Goal: Task Accomplishment & Management: Manage account settings

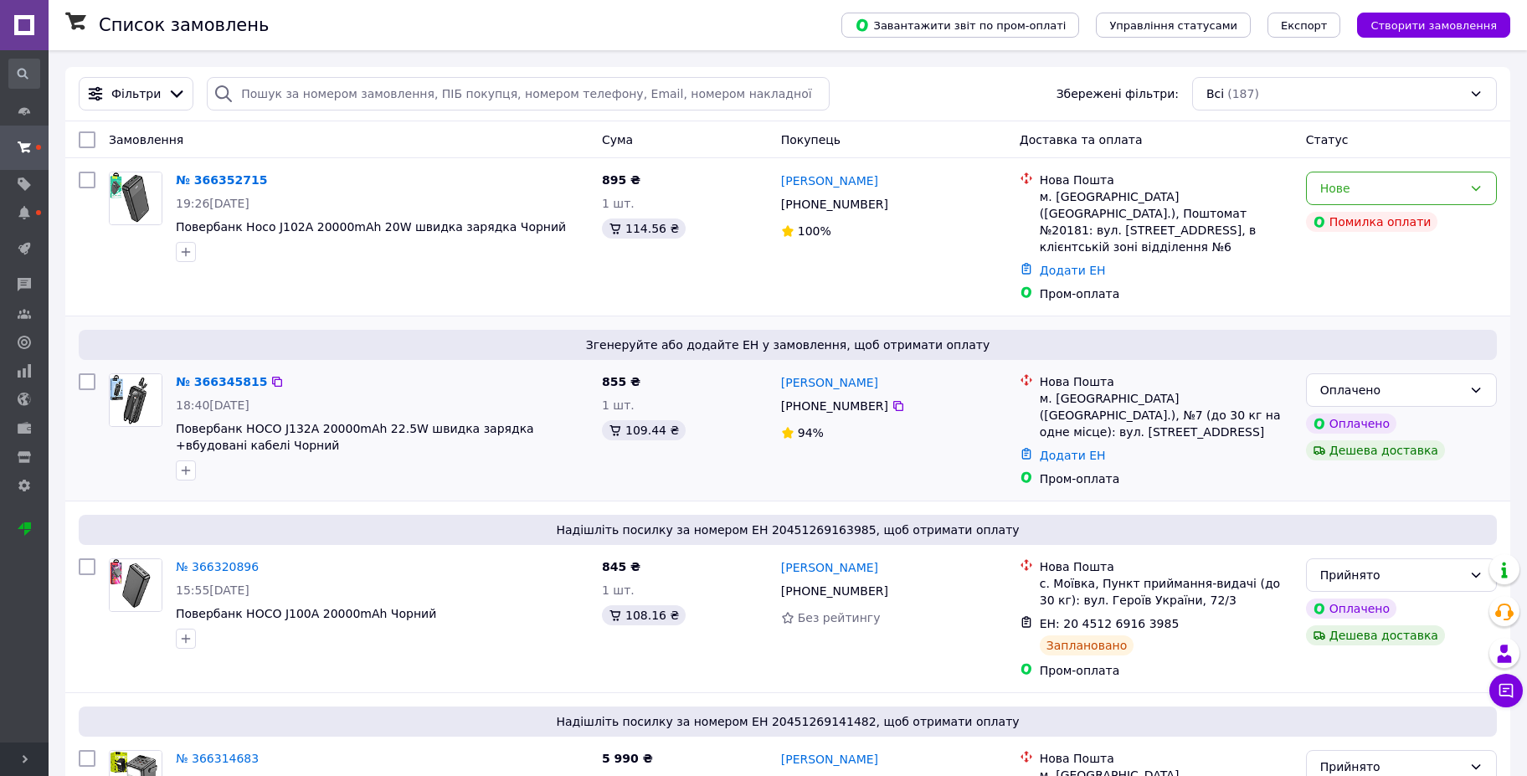
drag, startPoint x: 27, startPoint y: 752, endPoint x: 159, endPoint y: 399, distance: 377.1
click at [27, 752] on span "Розгорнути" at bounding box center [24, 758] width 49 height 33
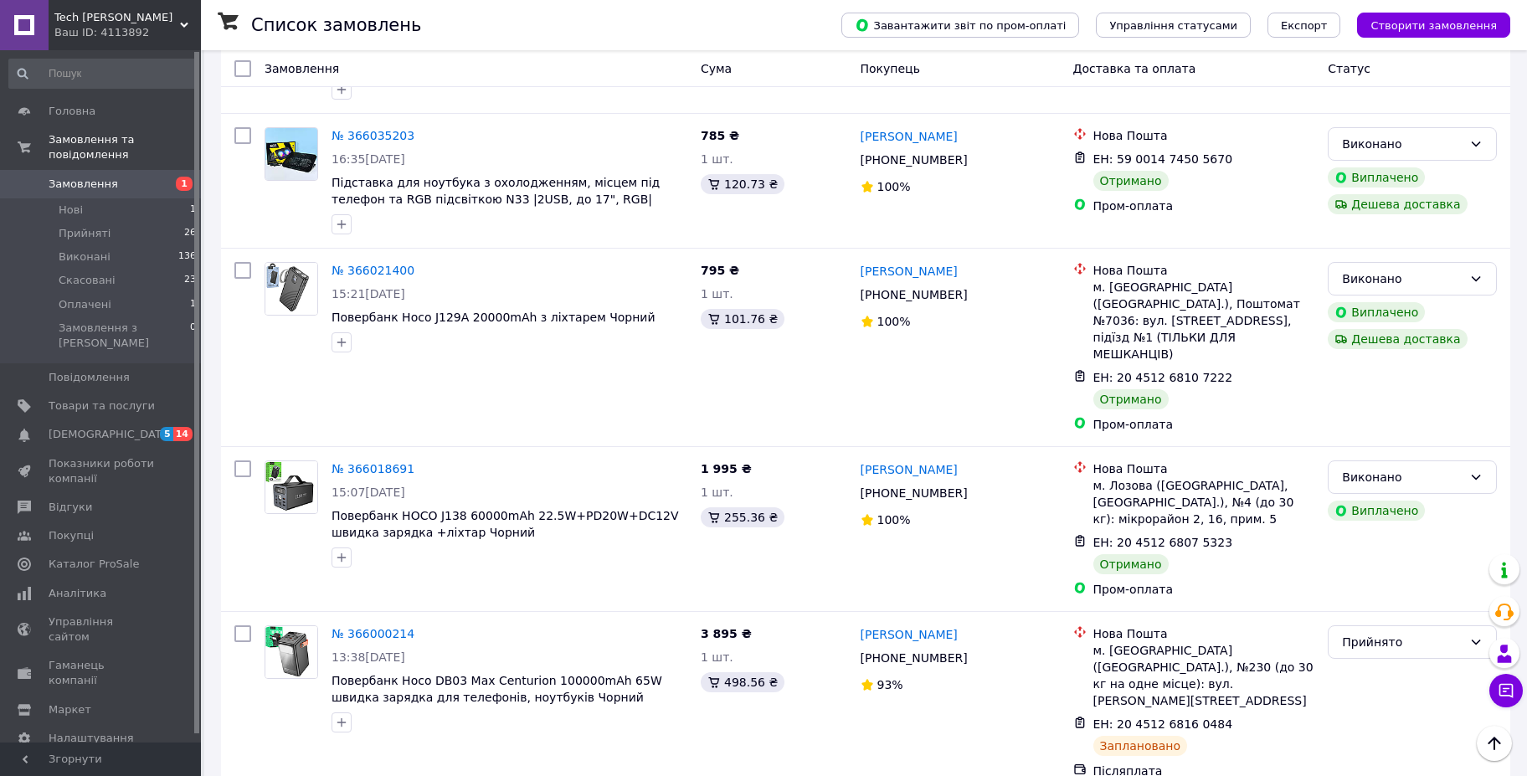
scroll to position [4466, 0]
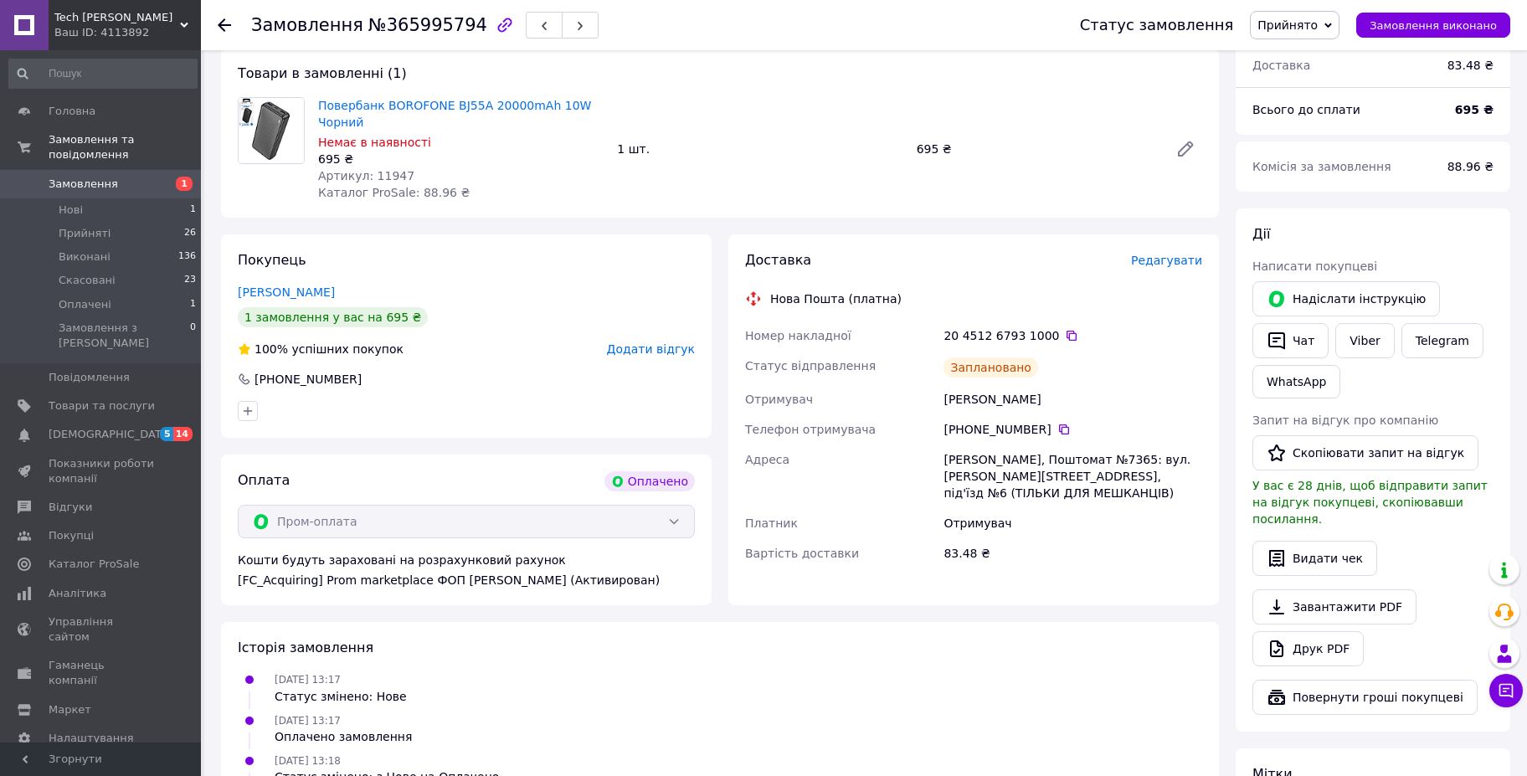
click at [1186, 254] on span "Редагувати" at bounding box center [1166, 260] width 71 height 13
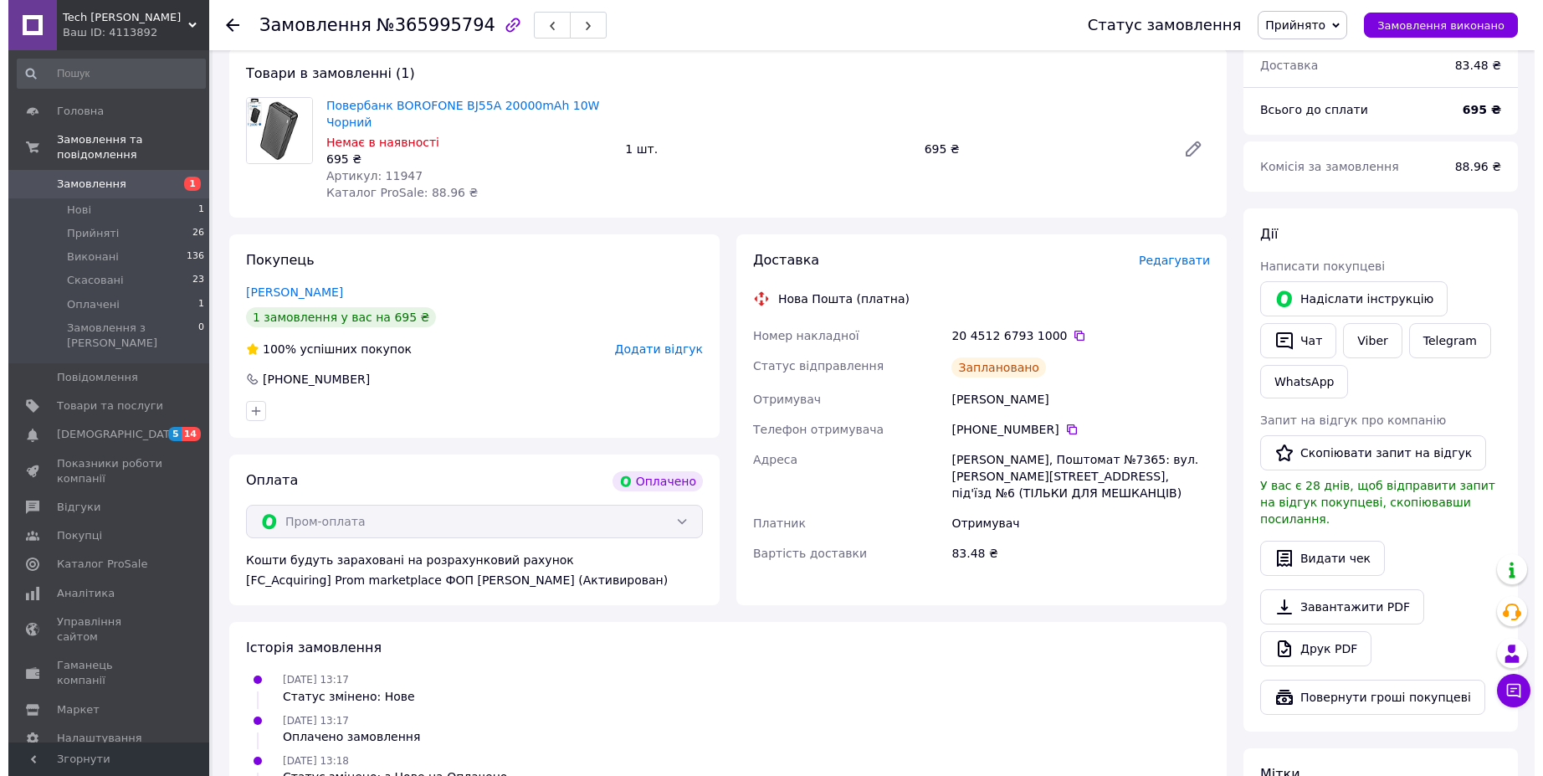
scroll to position [141, 0]
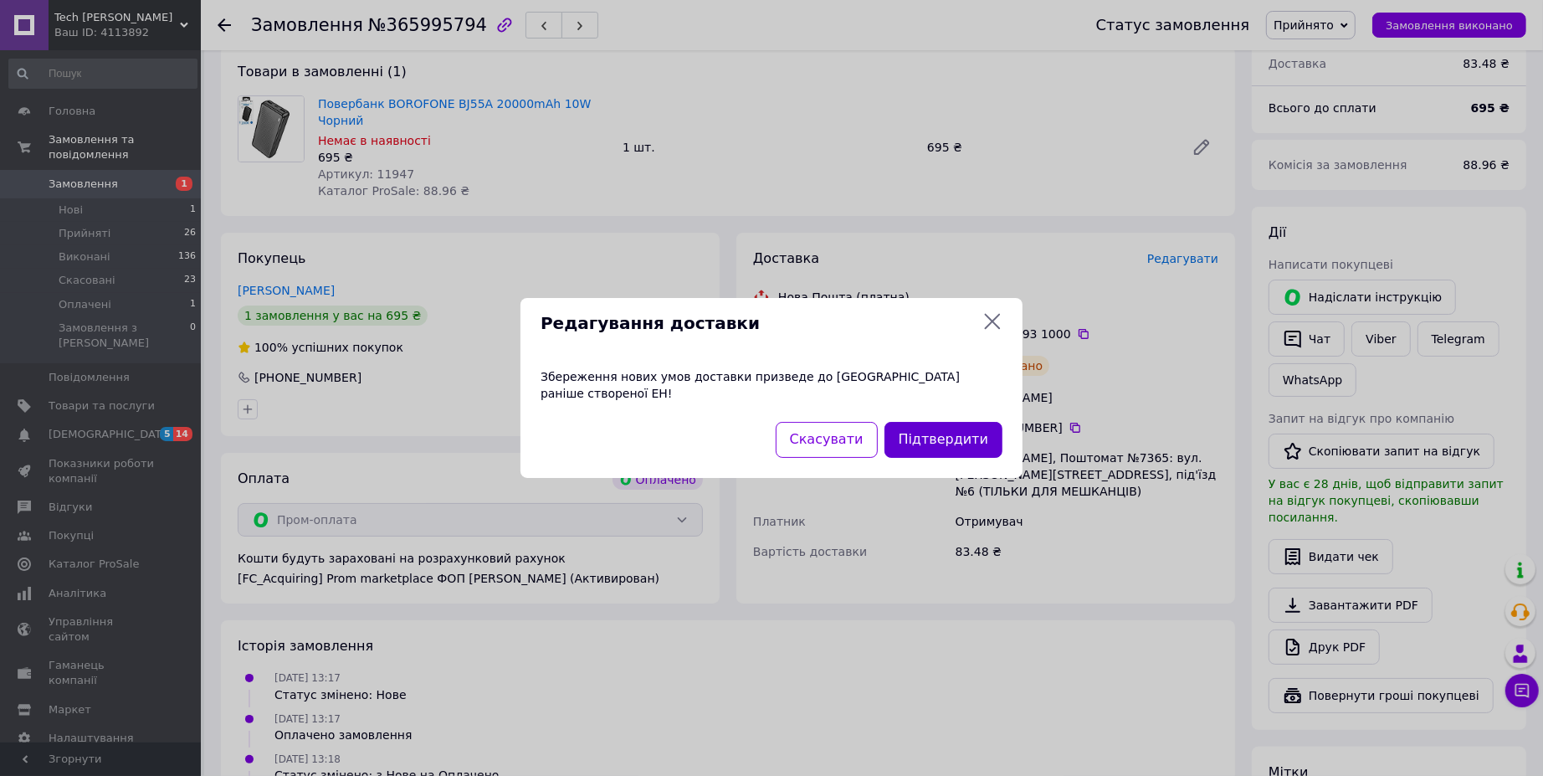
click at [955, 426] on button "Підтвердити" at bounding box center [944, 440] width 118 height 36
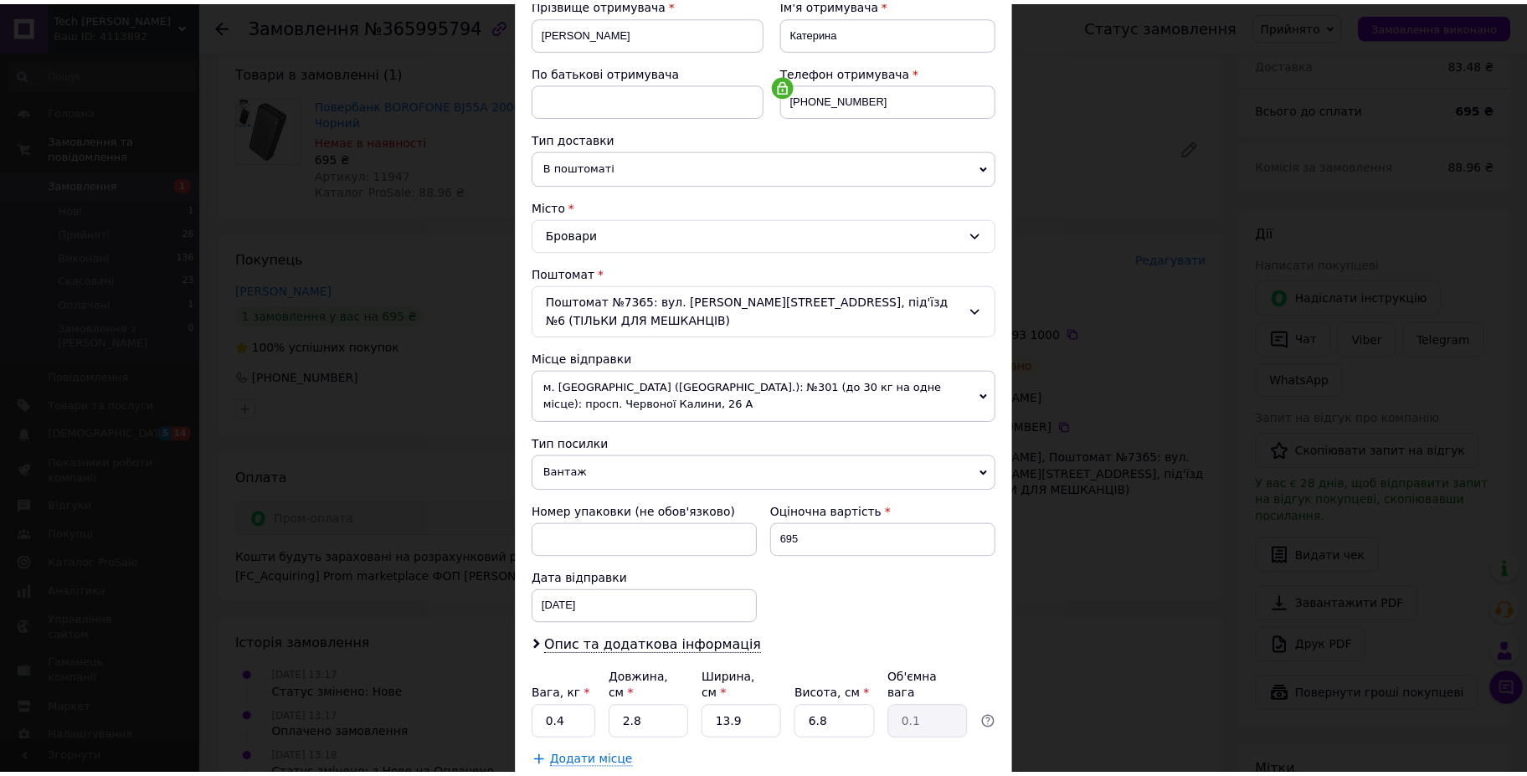
scroll to position [300, 0]
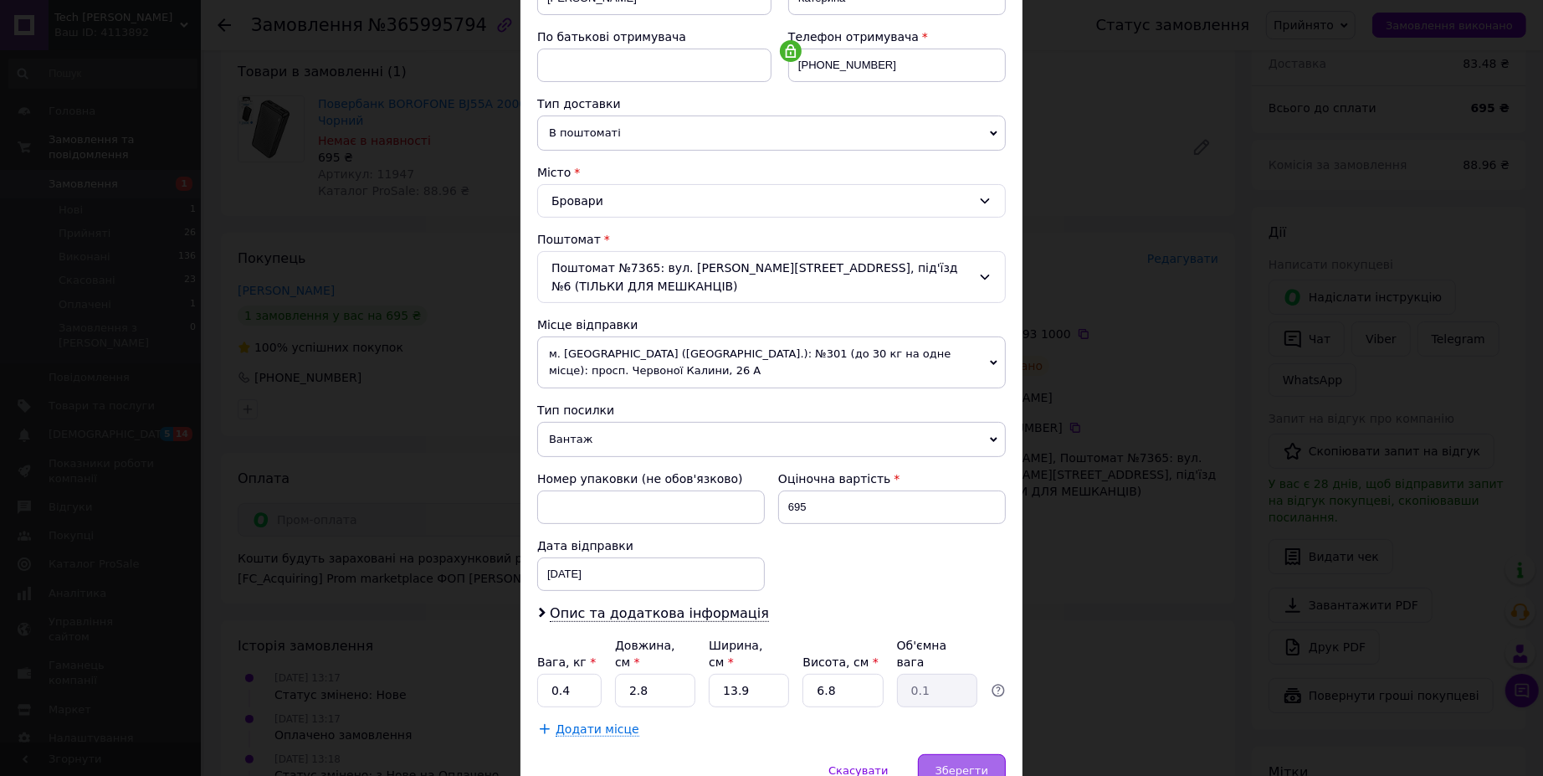
click at [962, 764] on span "Зберегти" at bounding box center [962, 770] width 53 height 13
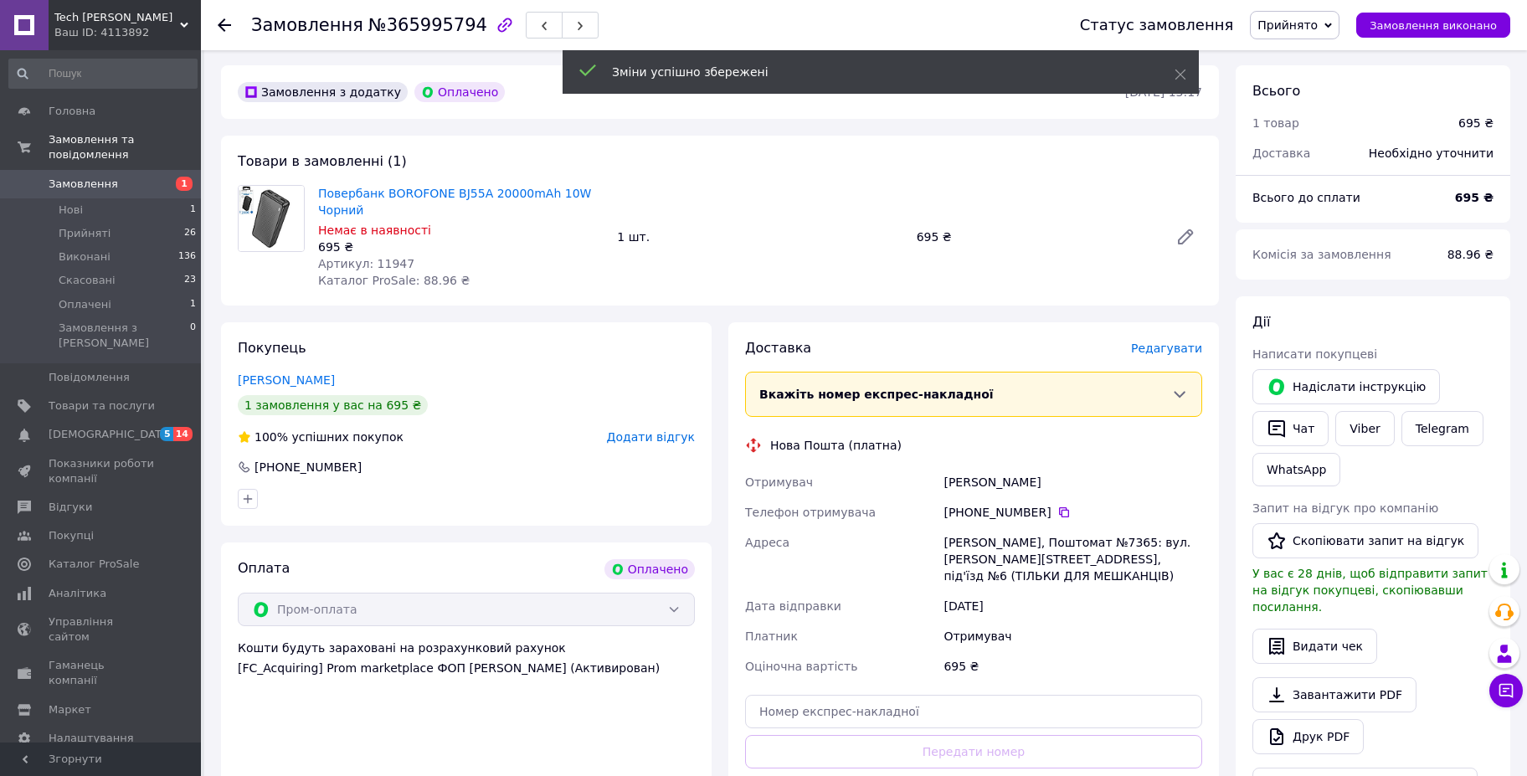
scroll to position [0, 0]
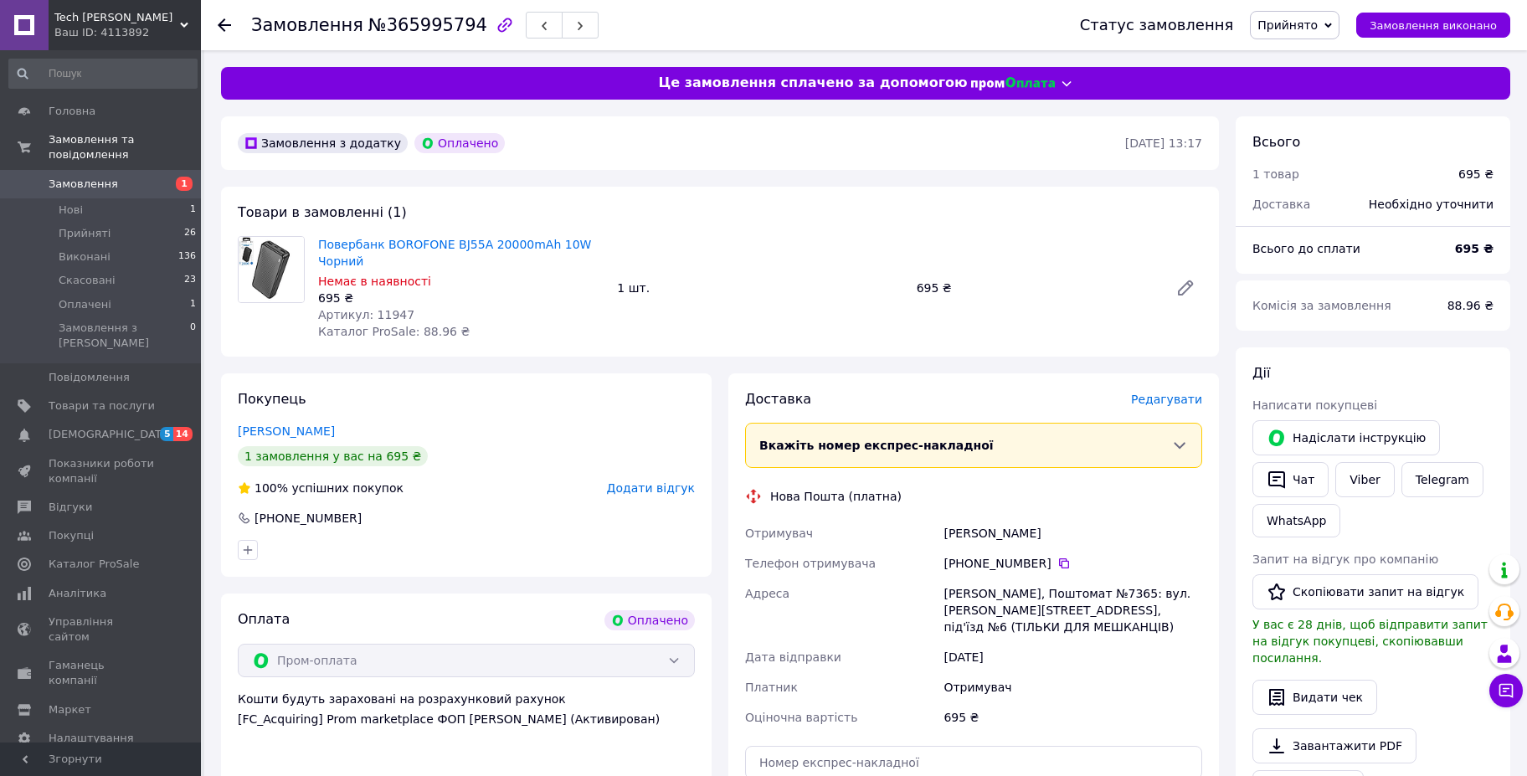
click at [65, 177] on span "Замовлення" at bounding box center [83, 184] width 69 height 15
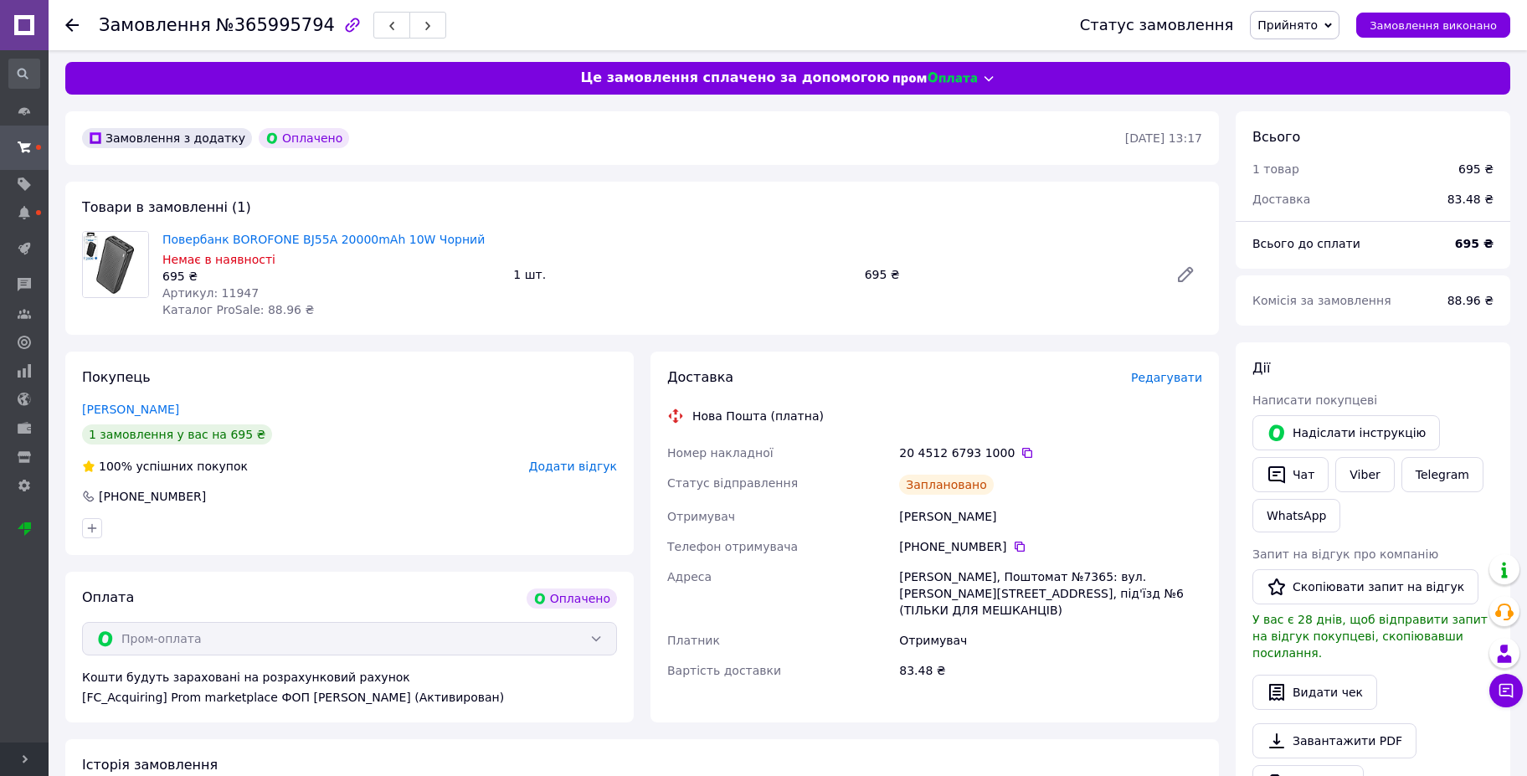
scroll to position [5, 0]
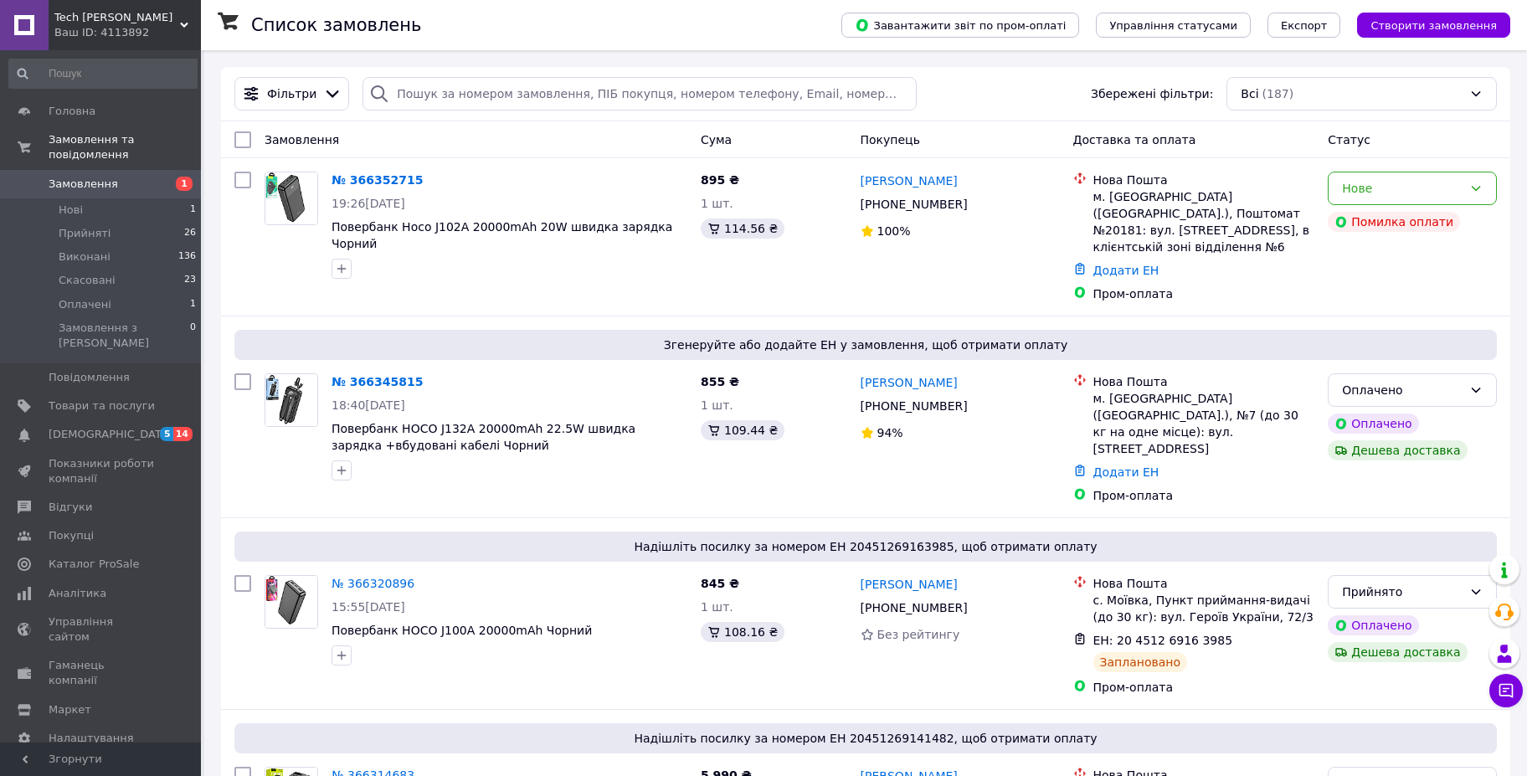
click at [374, 375] on link "№ 366345815" at bounding box center [376, 381] width 91 height 13
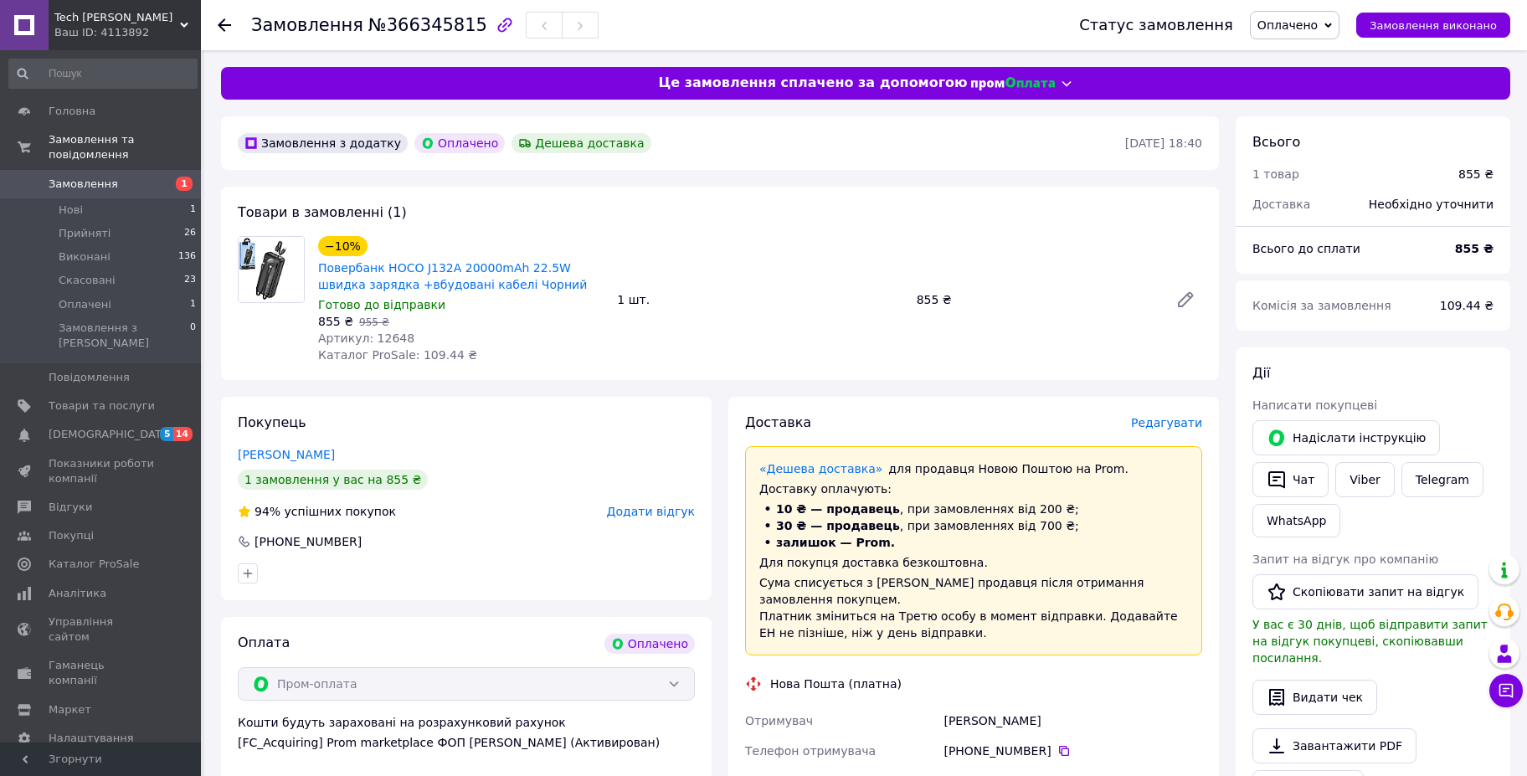
click at [378, 331] on span "Артикул: 12648" at bounding box center [366, 337] width 96 height 13
copy span "12648"
click at [1504, 683] on icon at bounding box center [1505, 690] width 17 height 17
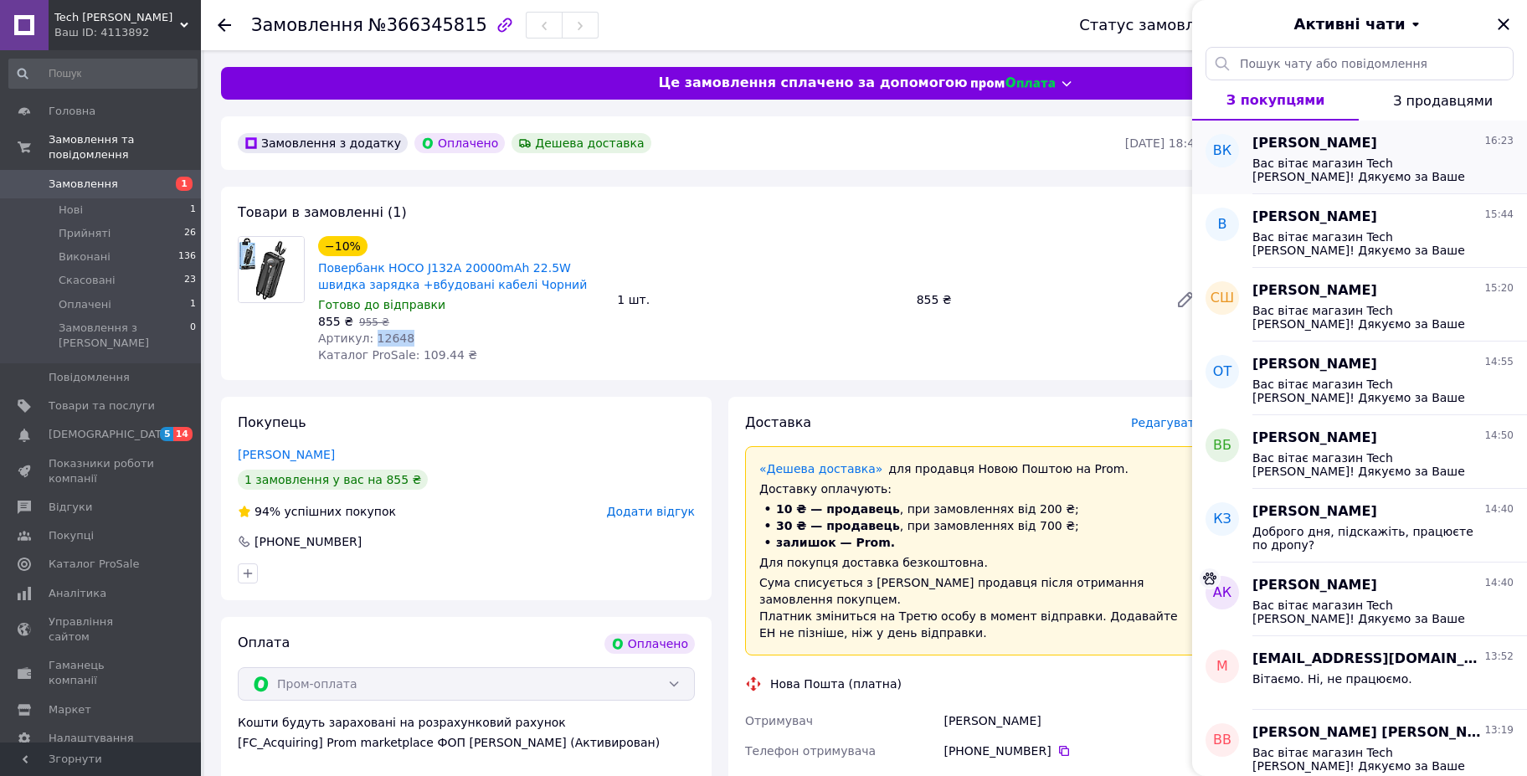
click at [1377, 139] on span "Валентина Кончатова" at bounding box center [1314, 143] width 125 height 19
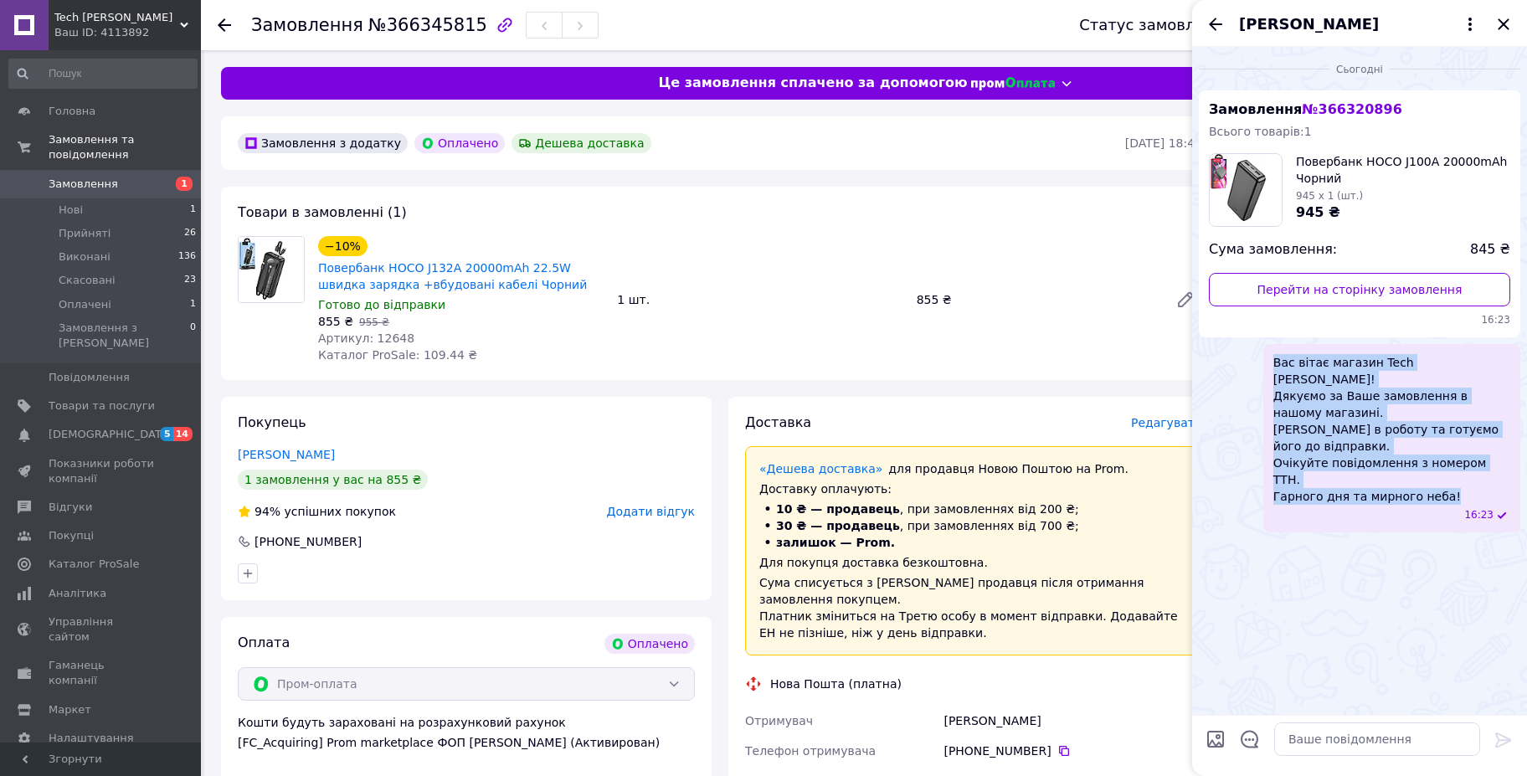
drag, startPoint x: 1435, startPoint y: 449, endPoint x: 1415, endPoint y: 123, distance: 326.1
click at [1253, 352] on div "Вас вітає магазин Tech BESH! Дякуємо за Ваше замовлення в нашому магазині. Бере…" at bounding box center [1359, 438] width 321 height 188
copy span "Вас вітає магазин Tech BESH! Дякуємо за Ваше замовлення в нашому магазині. Бере…"
drag, startPoint x: 1503, startPoint y: 18, endPoint x: 1447, endPoint y: 28, distance: 57.1
click at [1502, 18] on icon "Закрити" at bounding box center [1503, 24] width 20 height 20
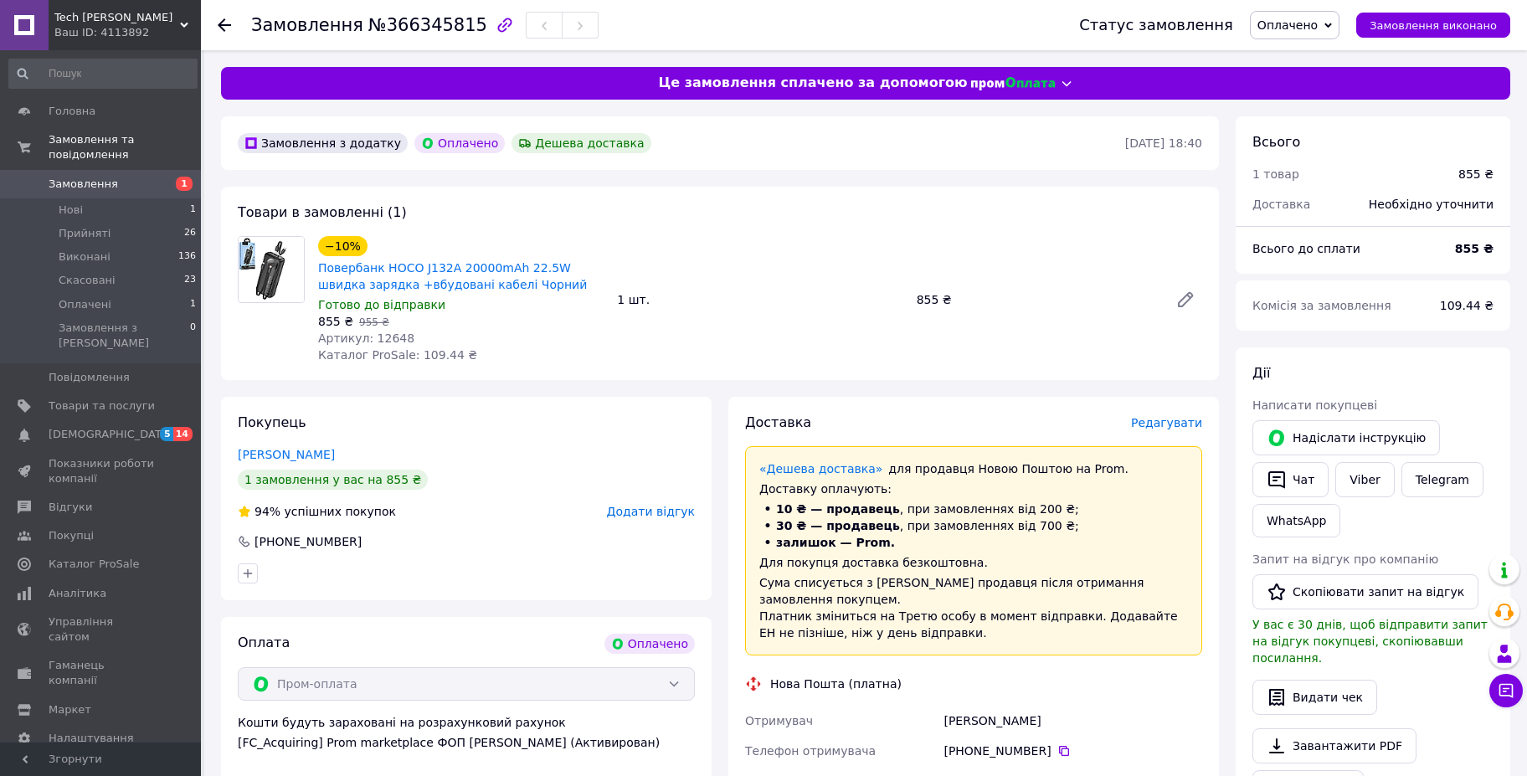
click at [1296, 25] on span "Оплачено" at bounding box center [1287, 24] width 60 height 13
click at [1300, 54] on li "Прийнято" at bounding box center [1294, 58] width 88 height 25
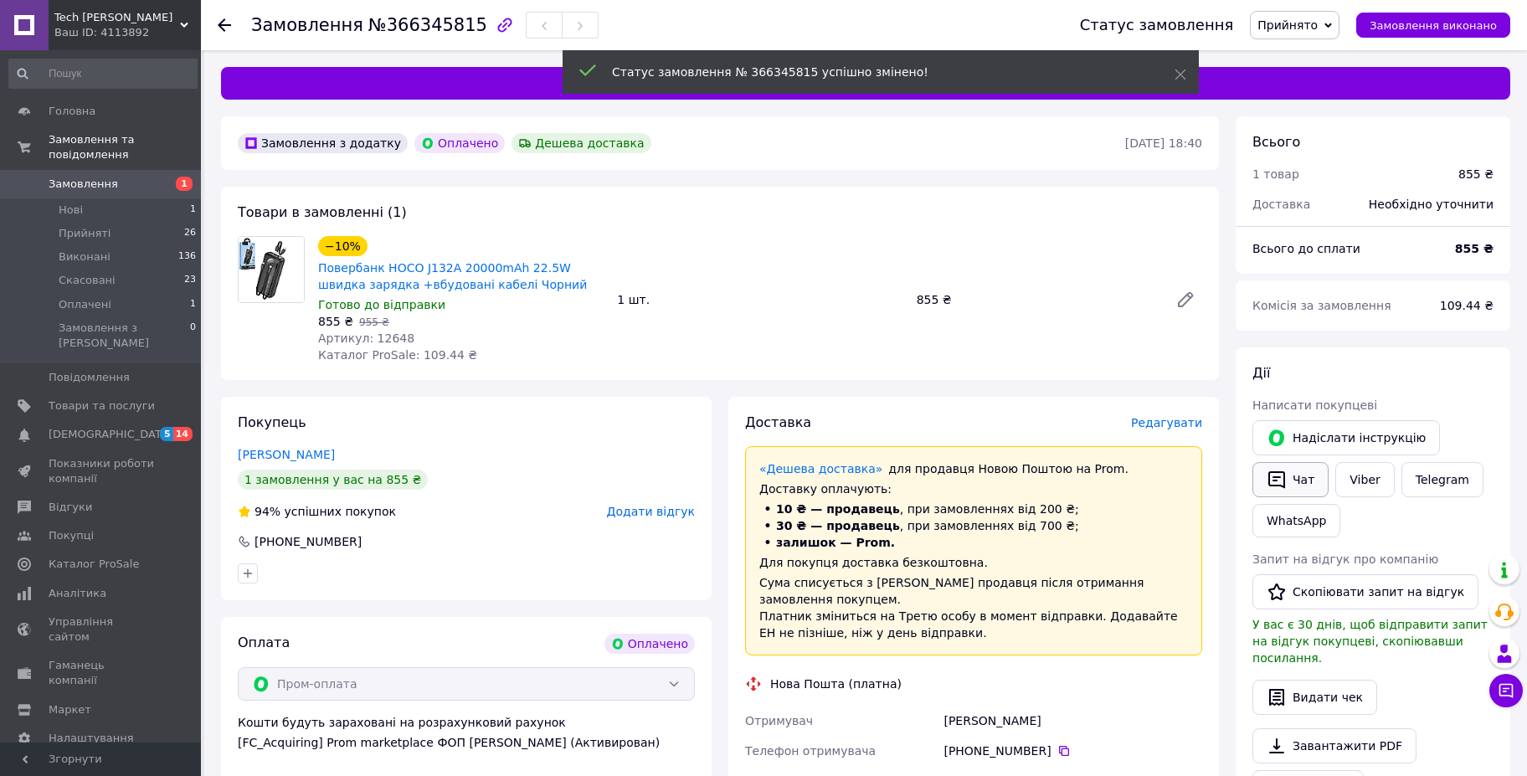
click at [1301, 470] on button "Чат" at bounding box center [1290, 479] width 76 height 35
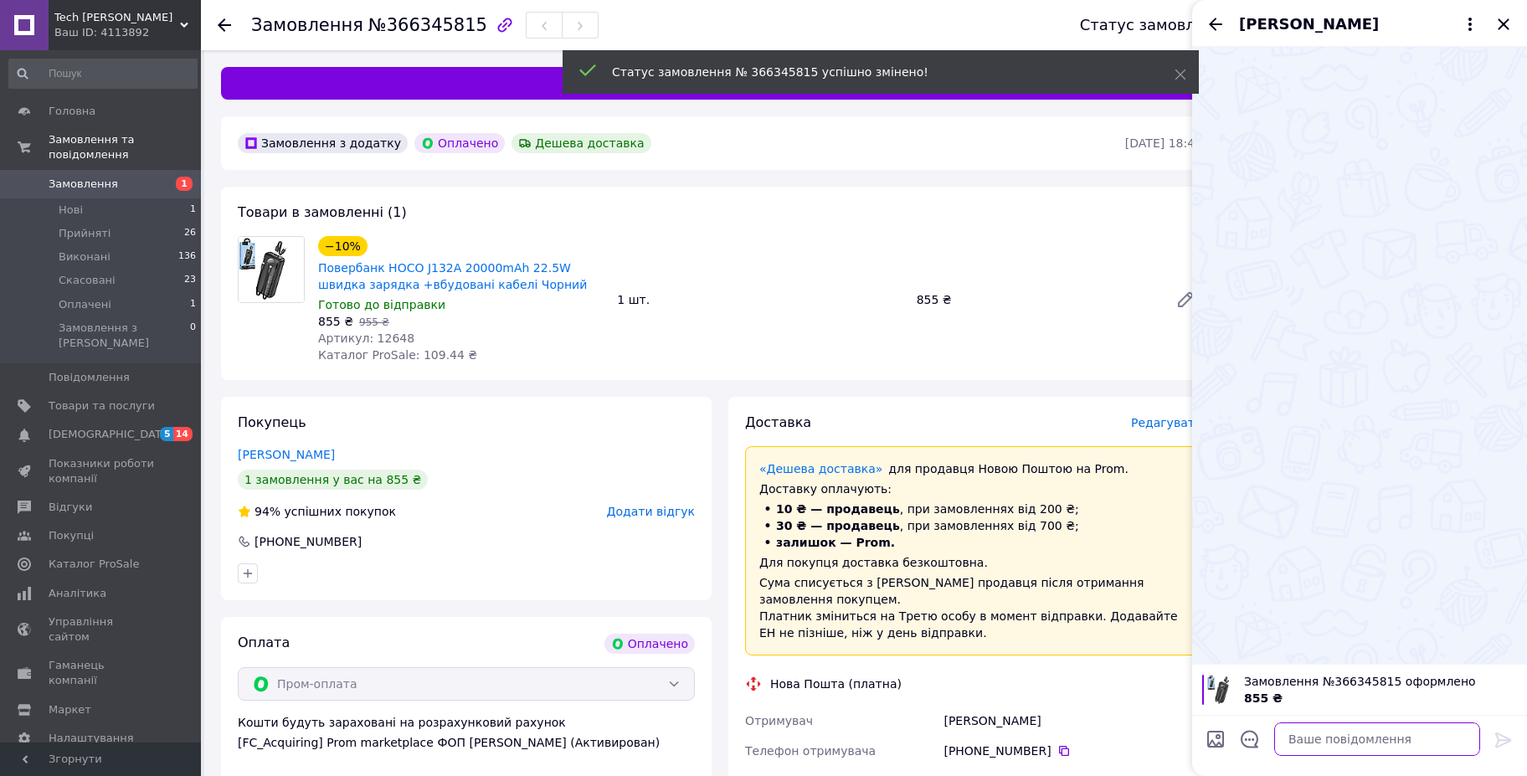
click at [1327, 733] on textarea at bounding box center [1377, 738] width 206 height 33
paste textarea "Вас вітає магазин Tech BESH! Дякуємо за Ваше замовлення в нашому магазині. Бере…"
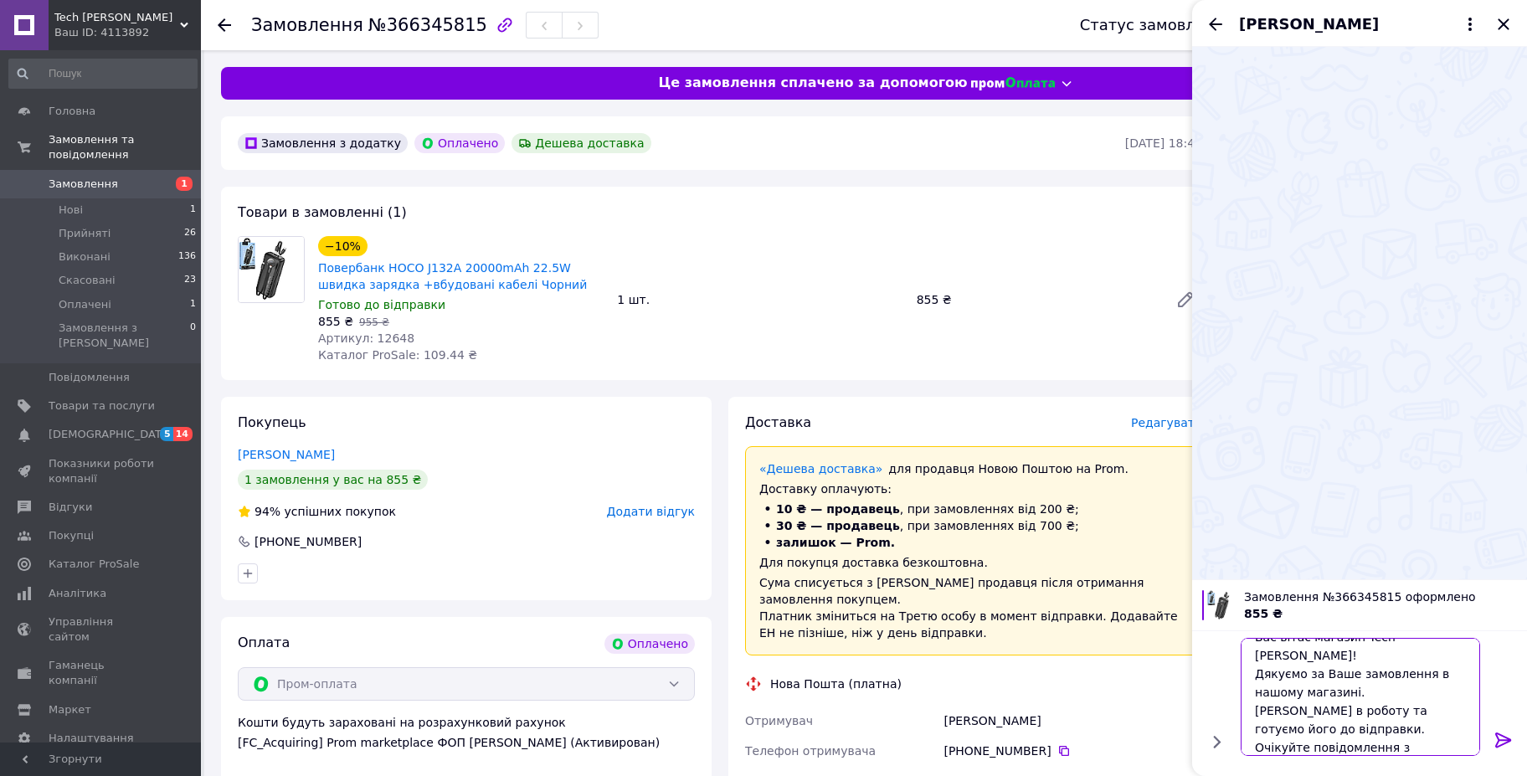
type textarea "Вас вітає магазин Tech BESH! Дякуємо за Ваше замовлення в нашому магазині. Бере…"
click at [1506, 740] on icon at bounding box center [1503, 739] width 16 height 15
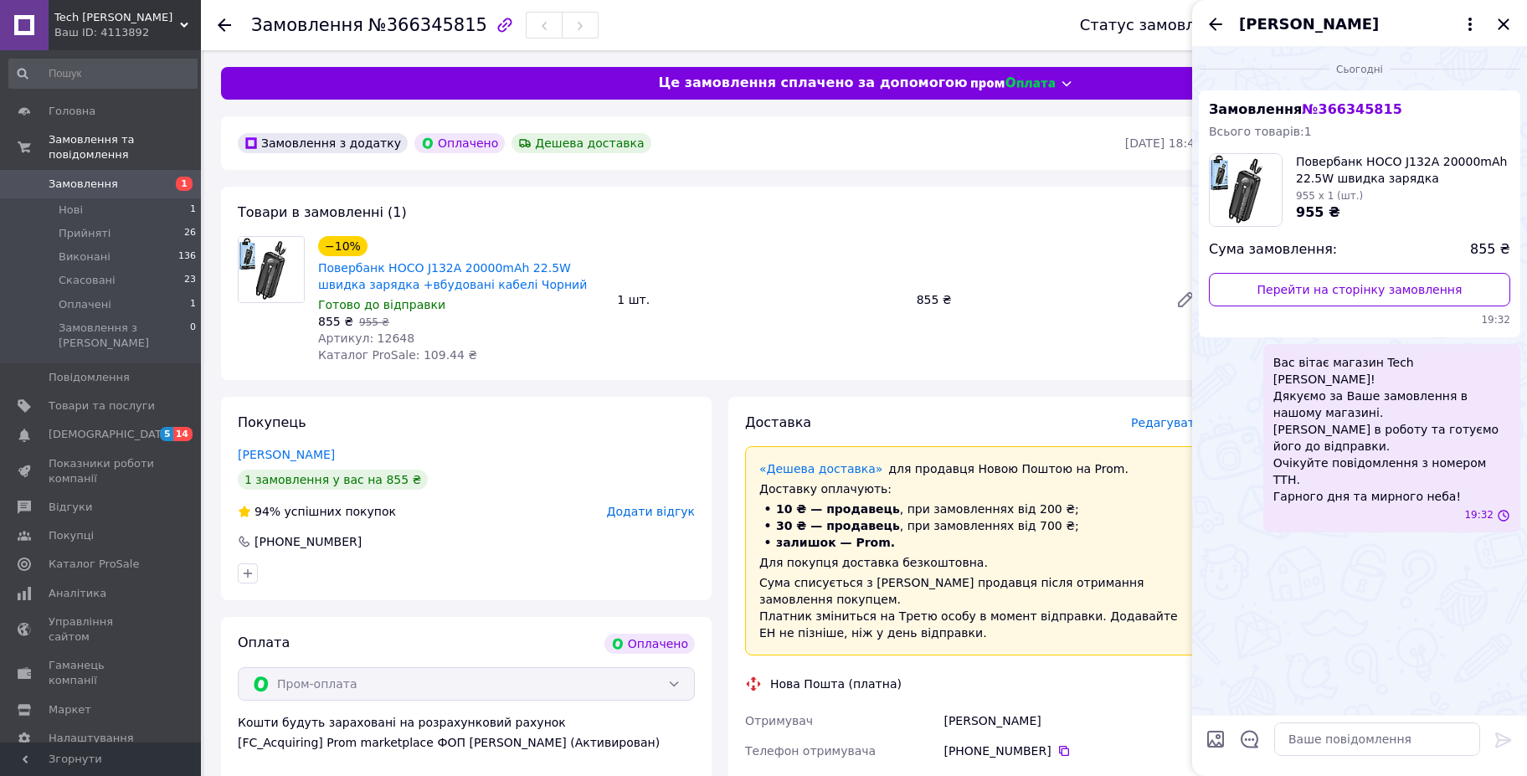
scroll to position [0, 0]
click at [1501, 20] on icon "Закрити" at bounding box center [1502, 23] width 11 height 11
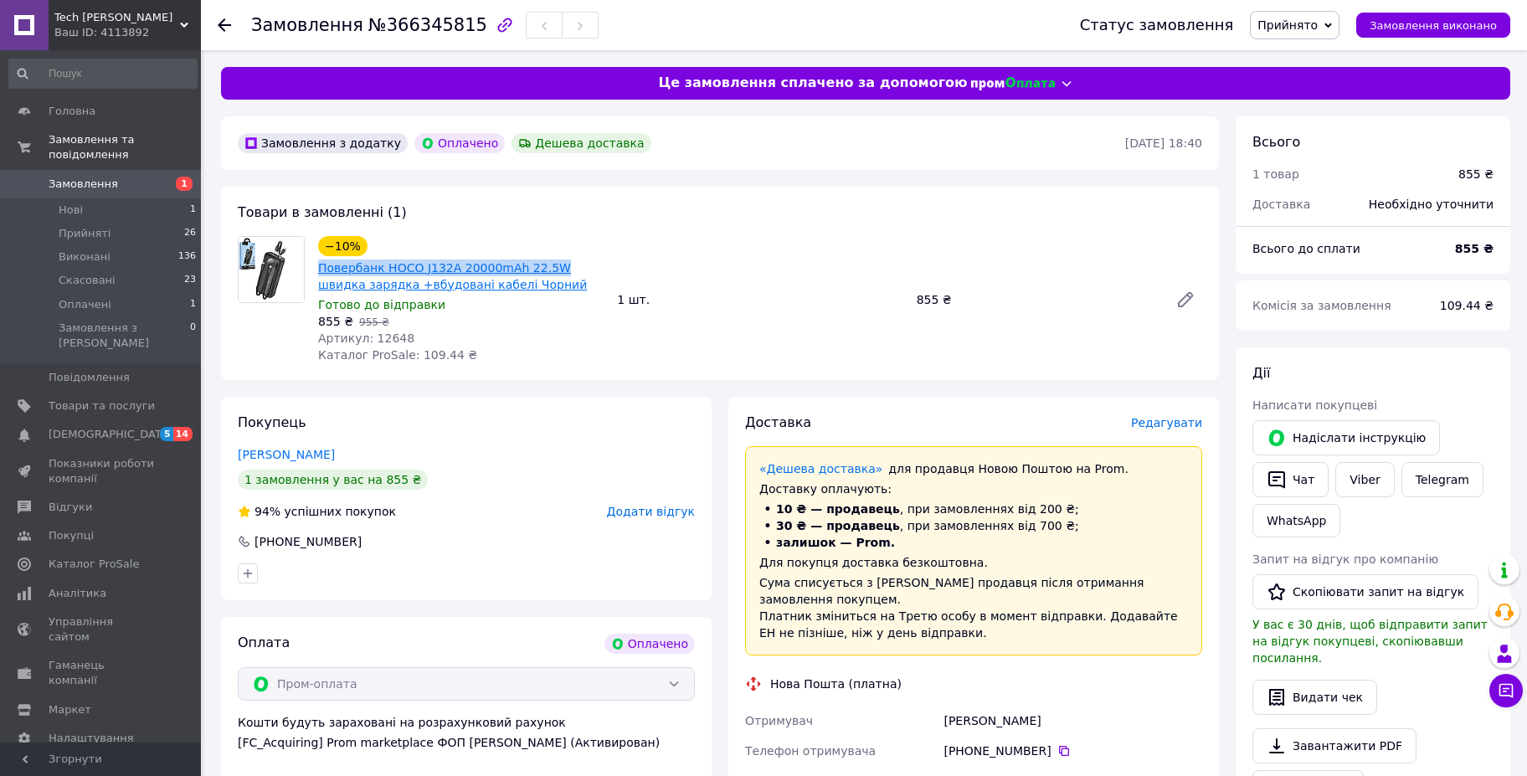
drag, startPoint x: 315, startPoint y: 267, endPoint x: 526, endPoint y: 263, distance: 211.8
click at [526, 263] on div "−10% Повербанк HOCO J132A 20000mAh 22.5W швидка зарядка +вбудовані кабелі Чорни…" at bounding box center [460, 300] width 299 height 134
copy link "Повербанк HOCO J132A 20000mAh 22.5W"
click at [1059, 746] on icon at bounding box center [1064, 751] width 10 height 10
drag, startPoint x: 1034, startPoint y: 686, endPoint x: 908, endPoint y: 690, distance: 125.6
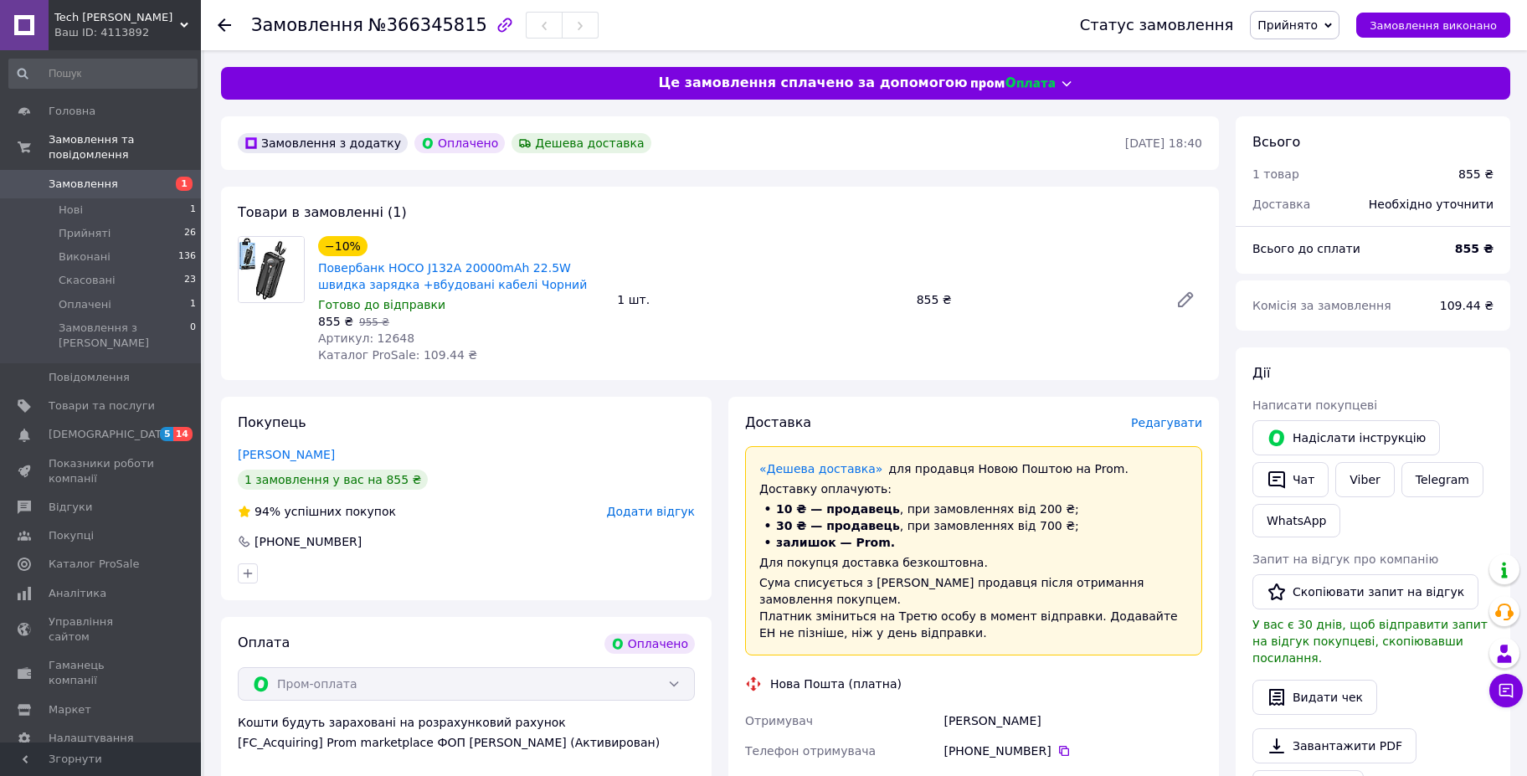
copy div "Отримувач Бігунова Тетяна"
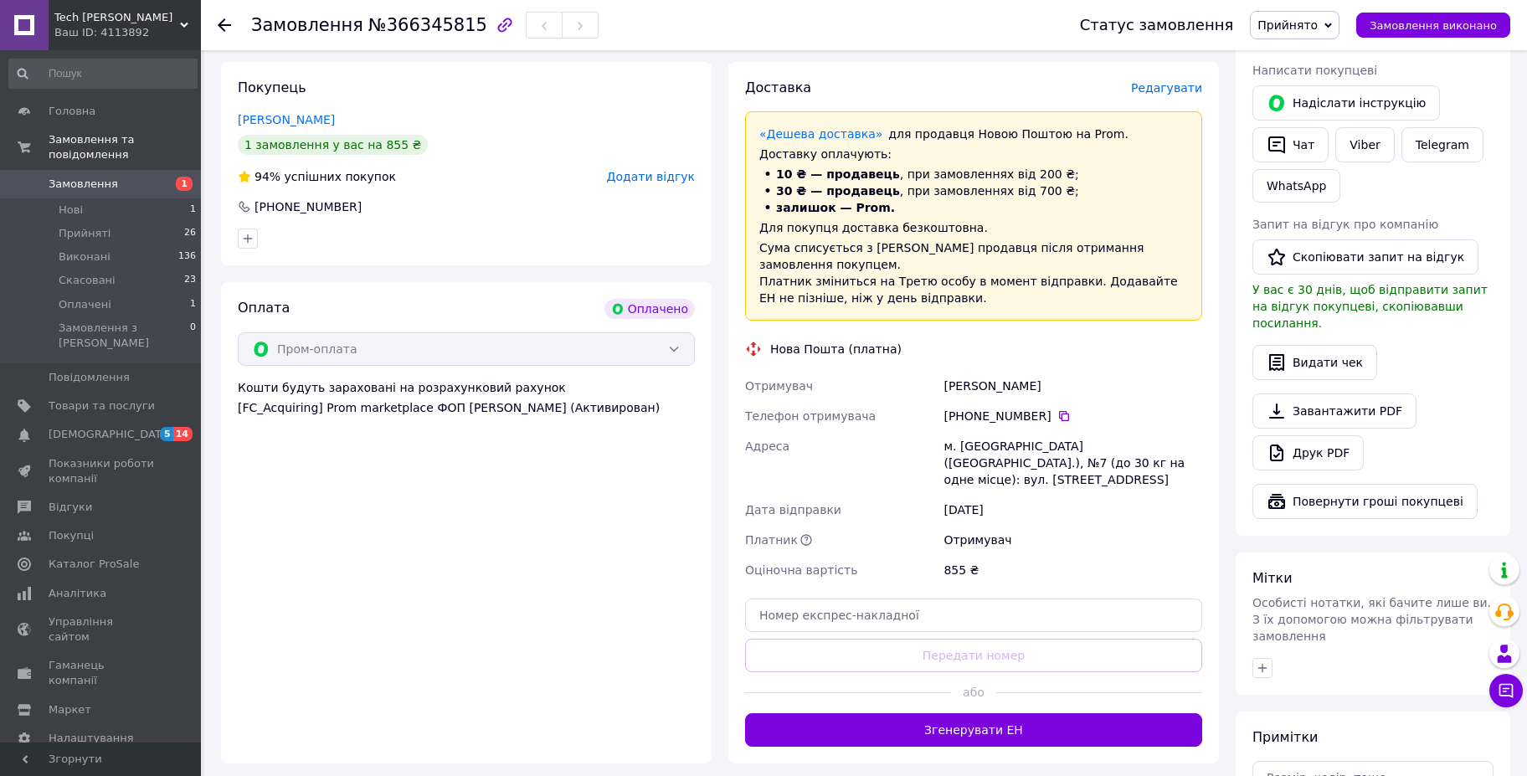
click at [985, 431] on div "м. [GEOGRAPHIC_DATA] ([GEOGRAPHIC_DATA].), №7 (до 30 кг на одне місце): вул. [S…" at bounding box center [1072, 463] width 265 height 64
copy div "Павлоград"
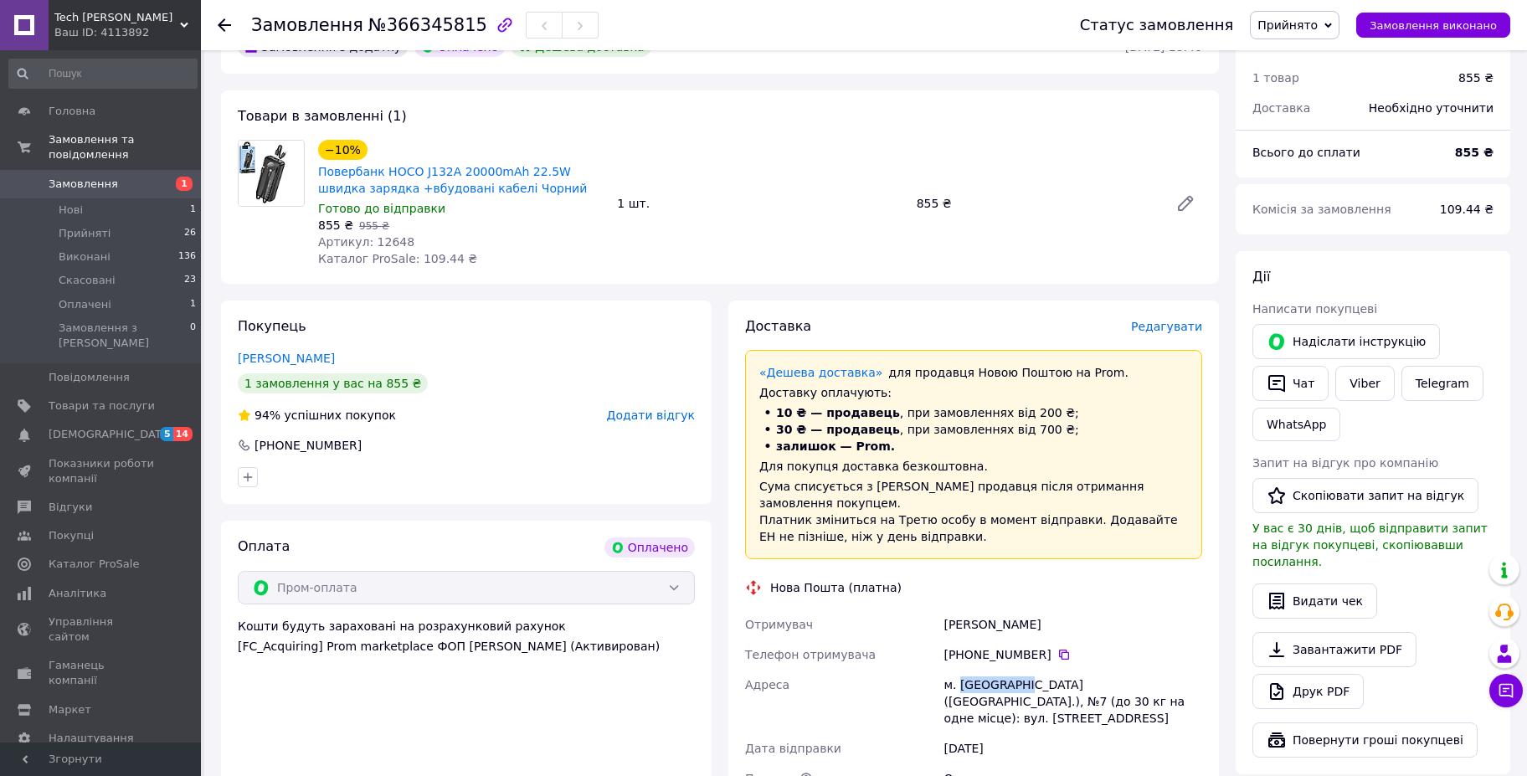
scroll to position [90, 0]
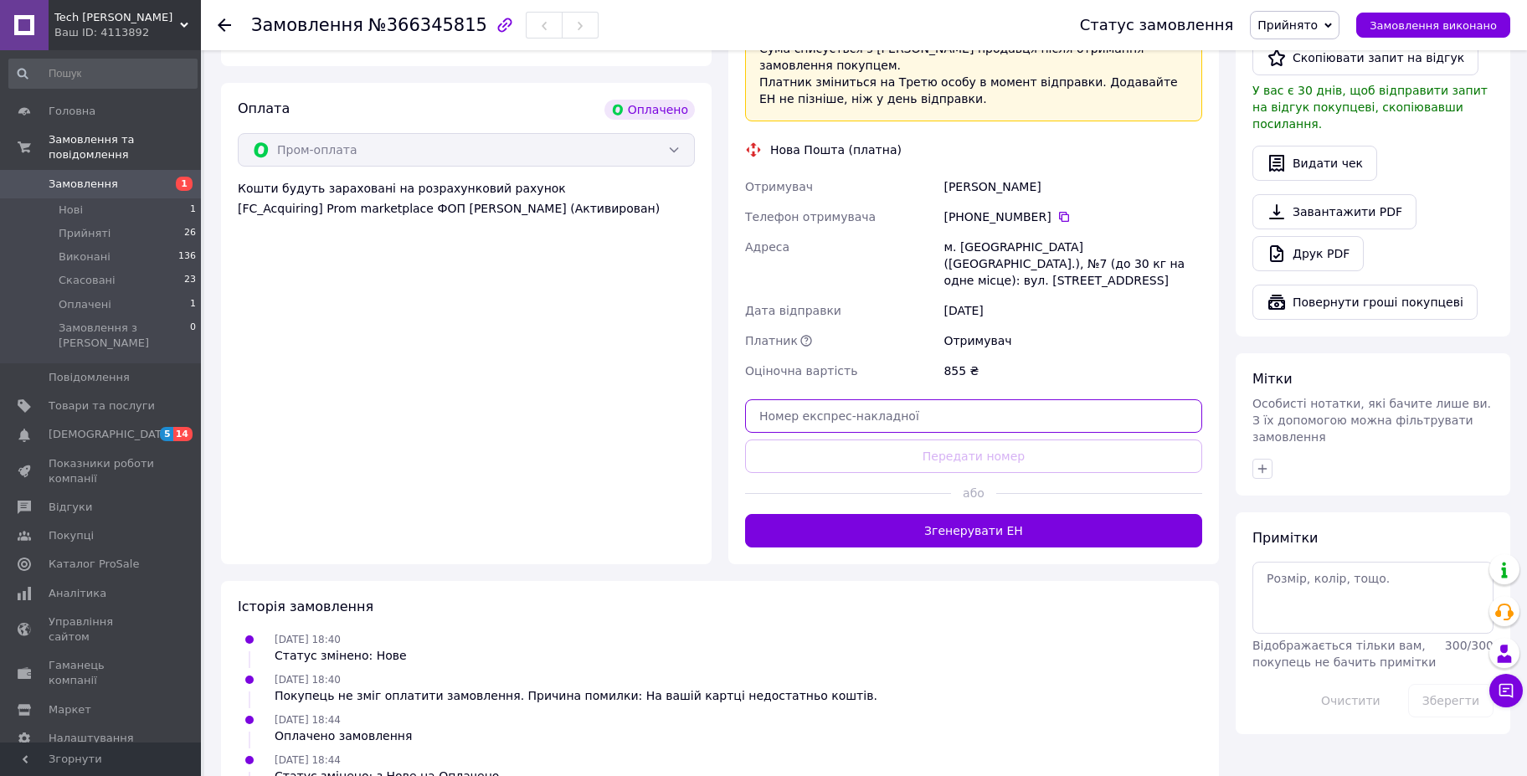
click at [824, 399] on input "text" at bounding box center [973, 415] width 457 height 33
paste input "20451269240517"
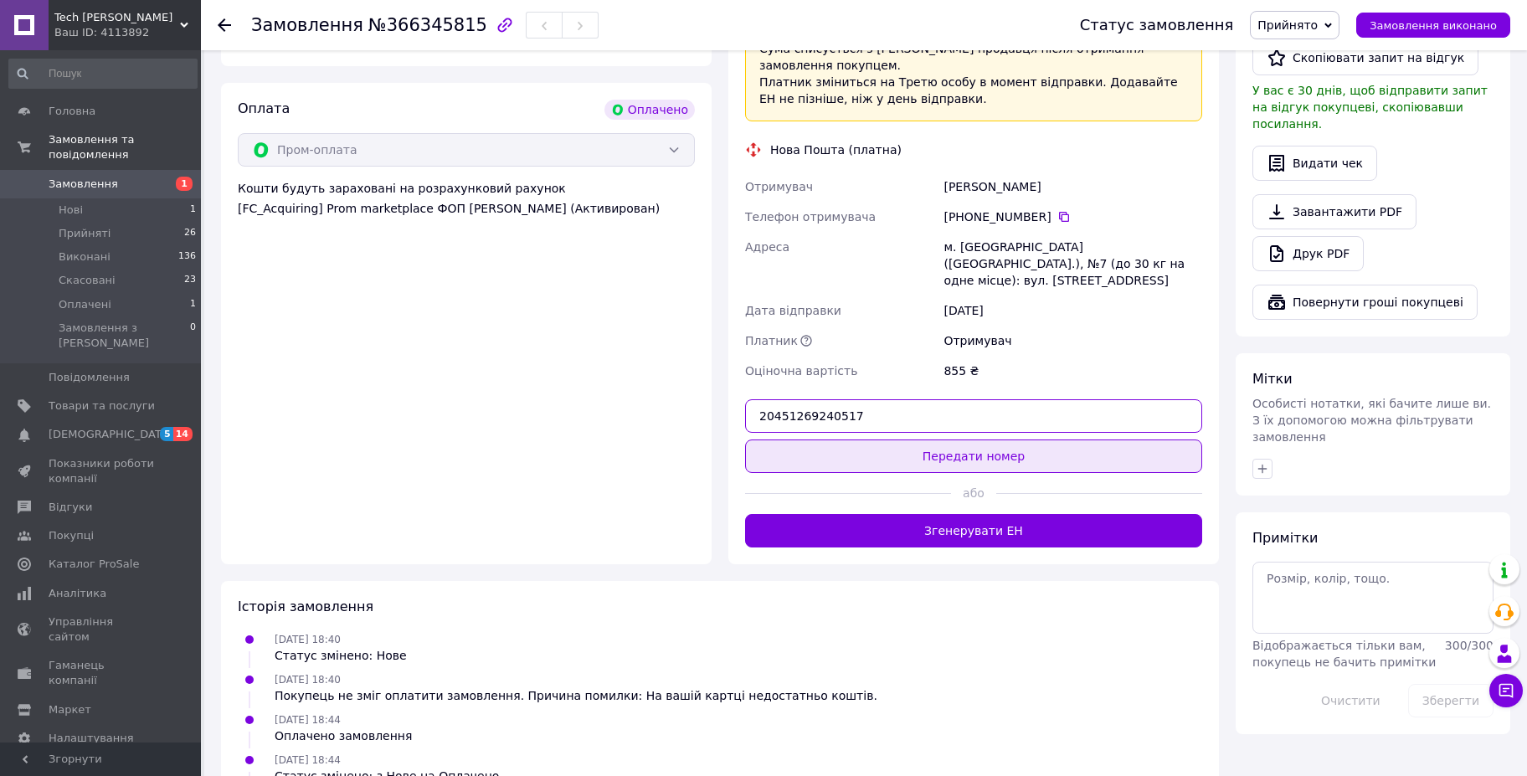
scroll to position [536, 0]
type input "20451269240517"
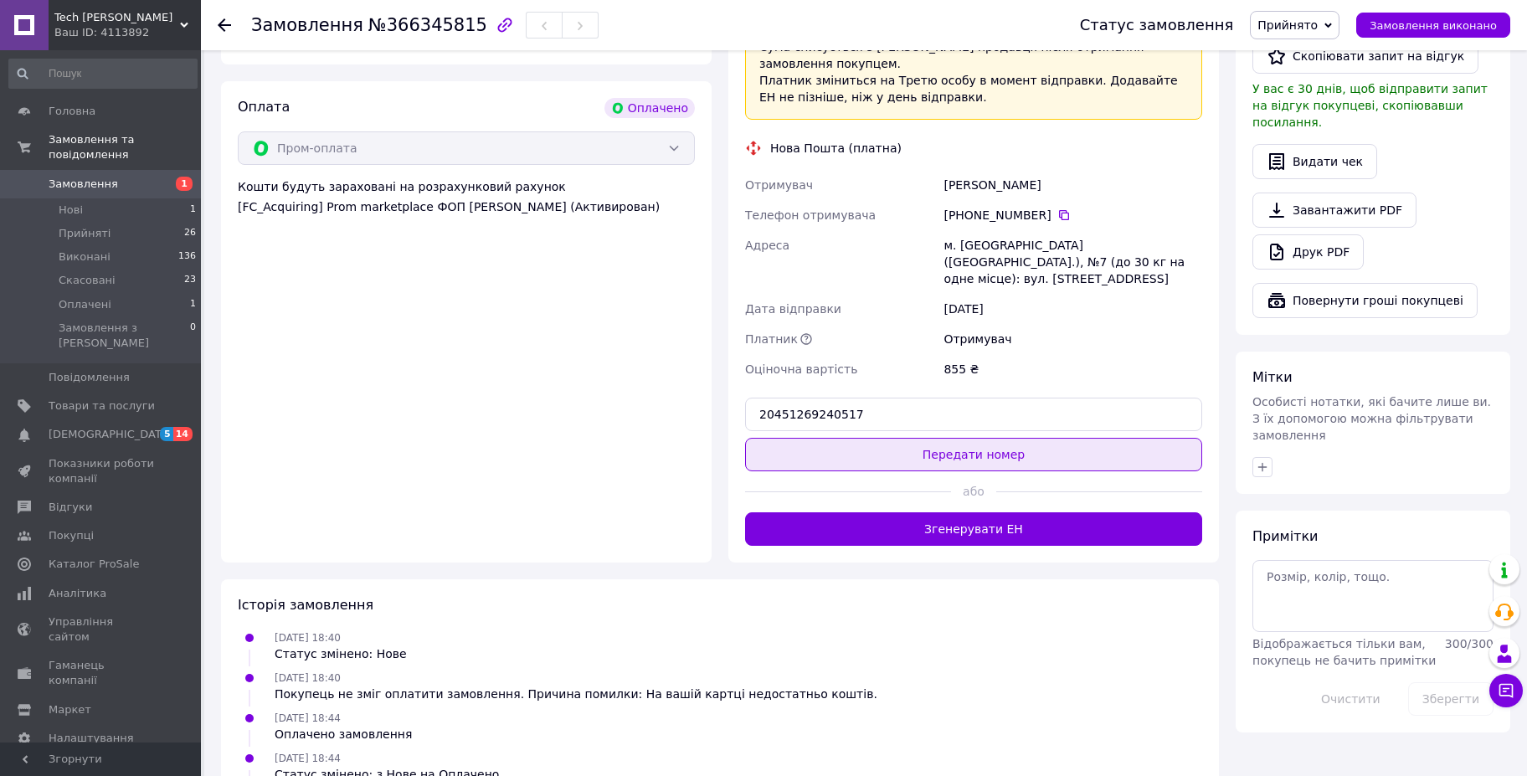
click at [907, 438] on button "Передати номер" at bounding box center [973, 454] width 457 height 33
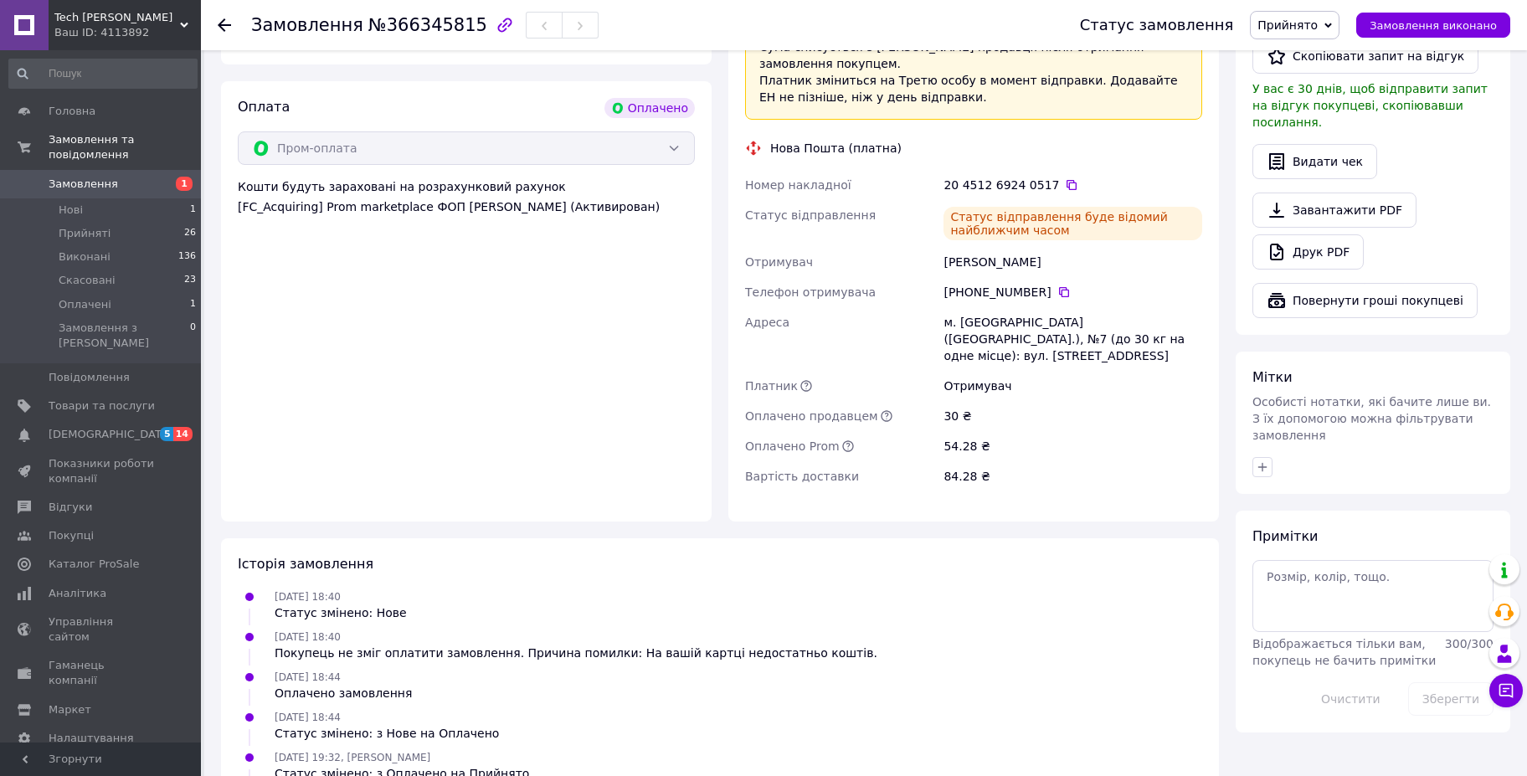
click at [89, 177] on span "Замовлення" at bounding box center [83, 184] width 69 height 15
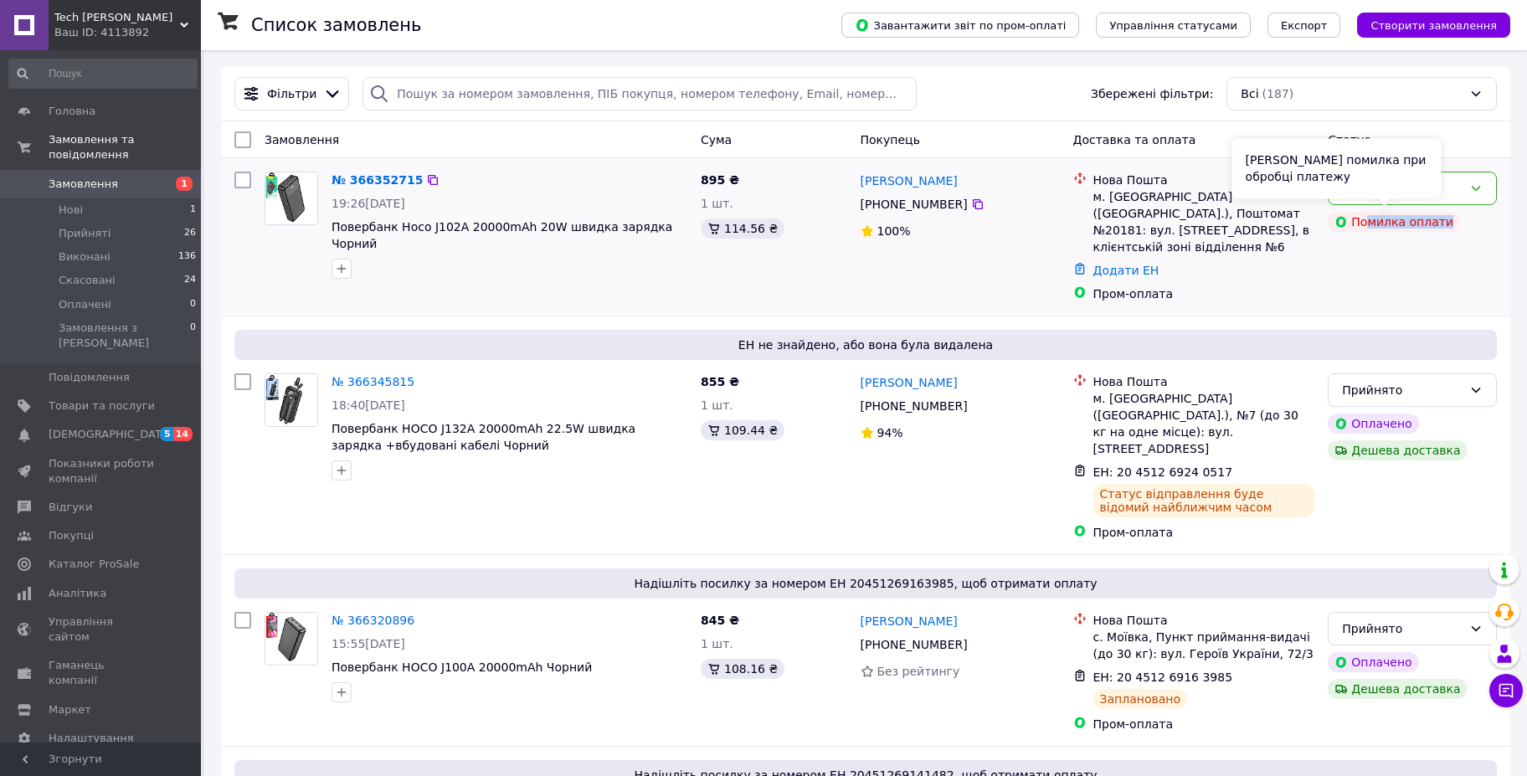
drag, startPoint x: 1412, startPoint y: 223, endPoint x: 1448, endPoint y: 222, distance: 36.0
click at [1447, 222] on div "Помилка оплати" at bounding box center [1412, 221] width 176 height 27
click at [1458, 244] on div "Нове Помилка оплати" at bounding box center [1412, 237] width 182 height 144
click at [418, 613] on icon at bounding box center [424, 619] width 13 height 13
click at [418, 375] on icon at bounding box center [424, 381] width 13 height 13
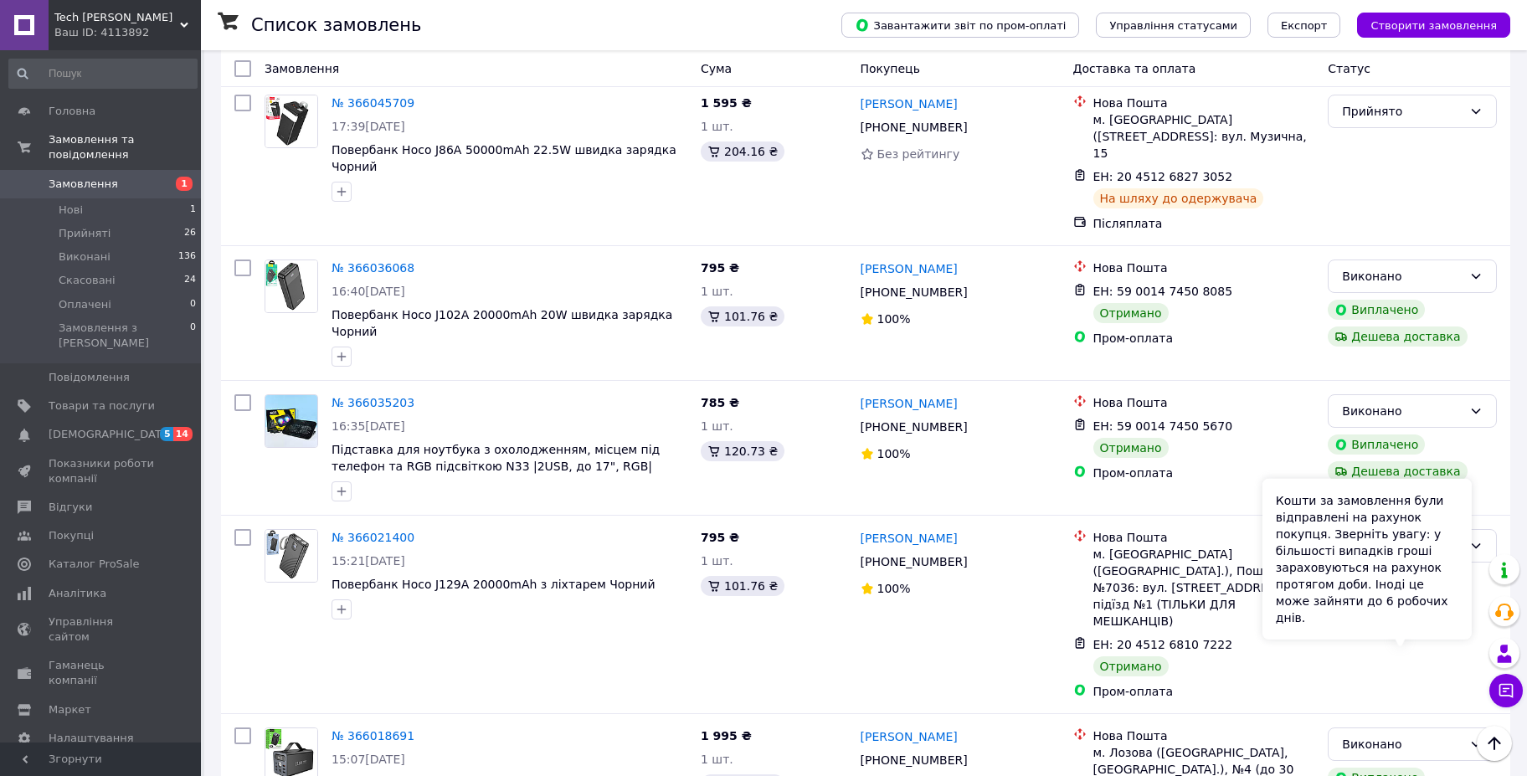
scroll to position [4238, 0]
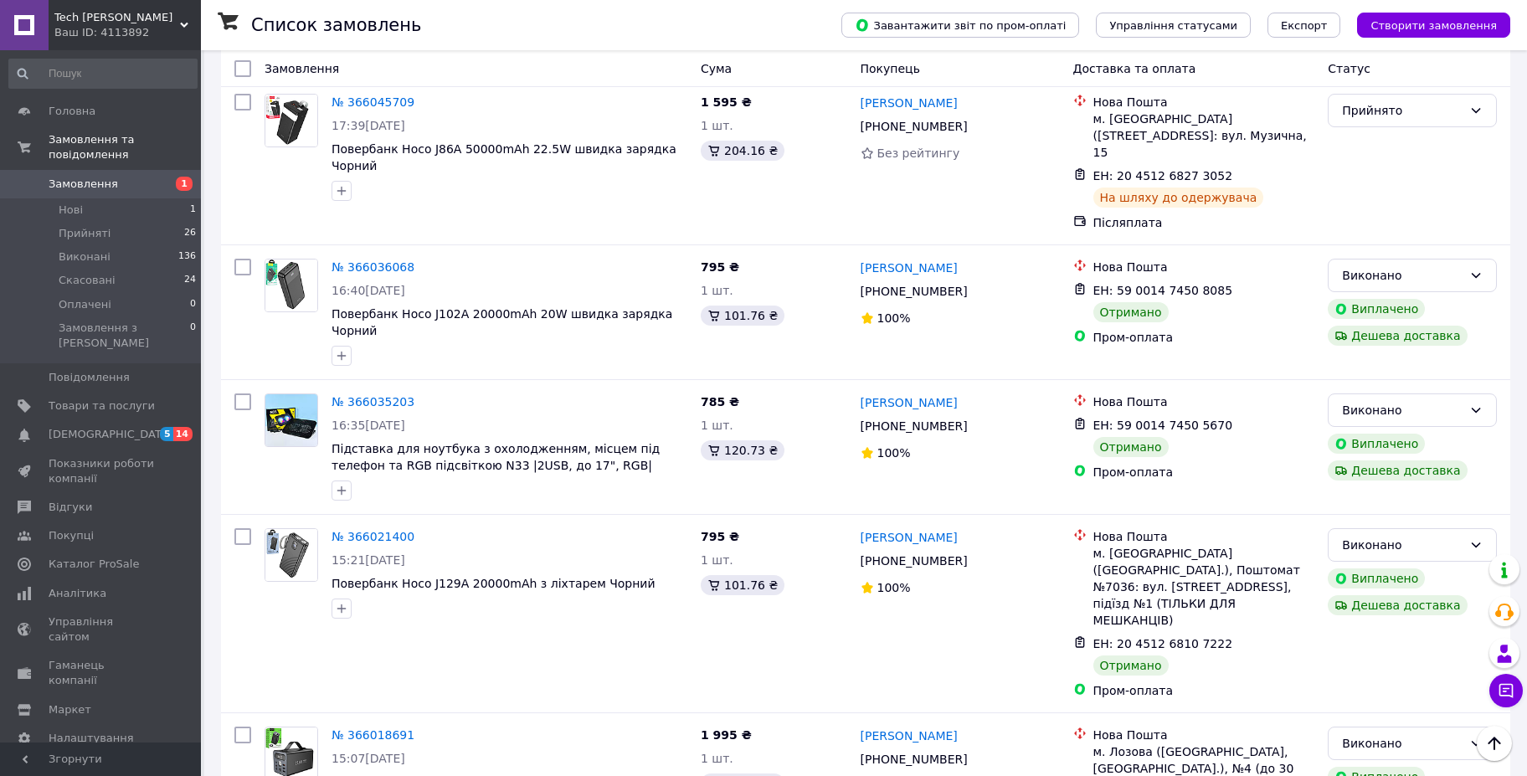
drag, startPoint x: 76, startPoint y: 167, endPoint x: 114, endPoint y: 5, distance: 165.9
click at [76, 177] on span "Замовлення" at bounding box center [83, 184] width 69 height 15
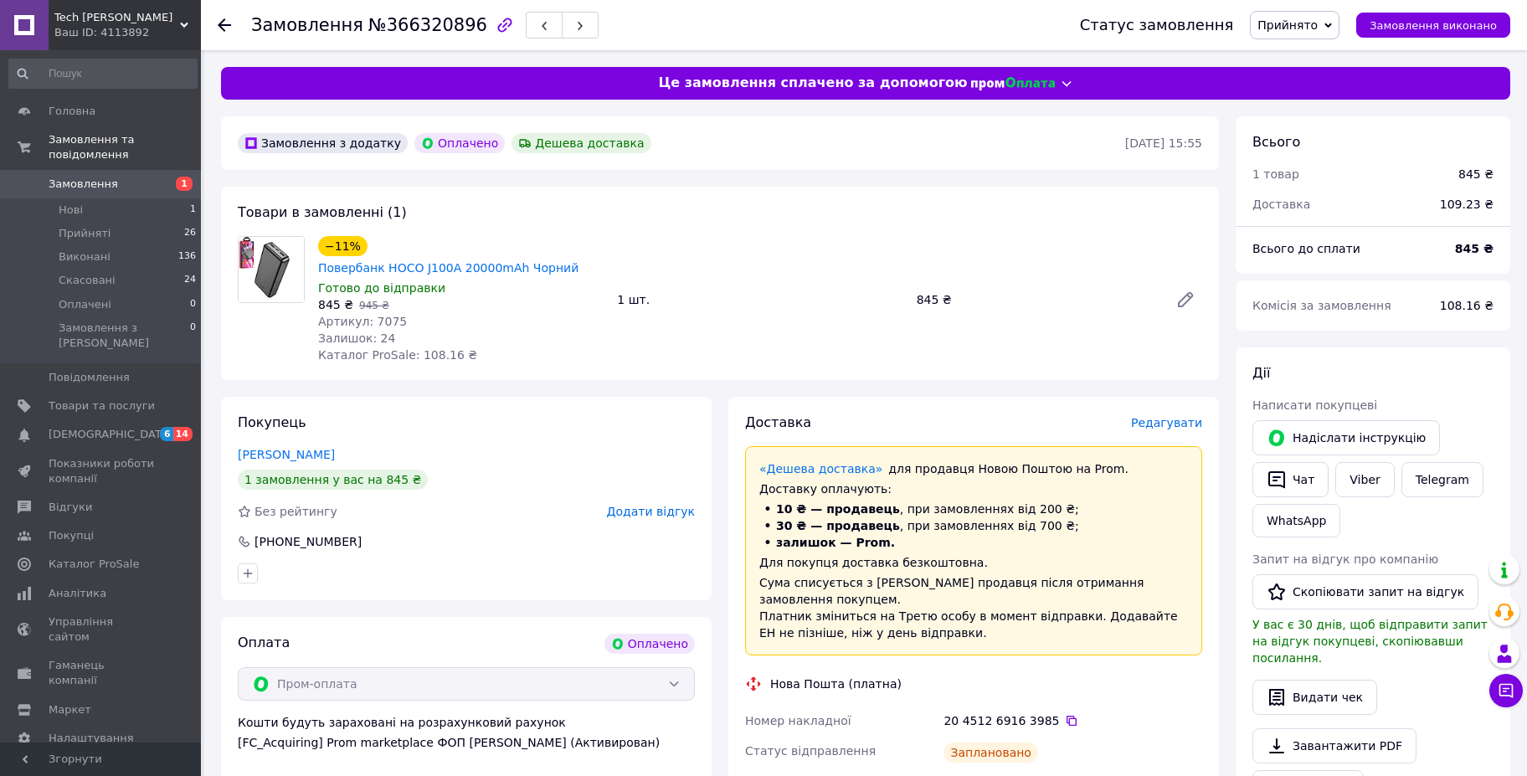
click at [379, 315] on span "Артикул: 7075" at bounding box center [362, 321] width 89 height 13
copy span "7075"
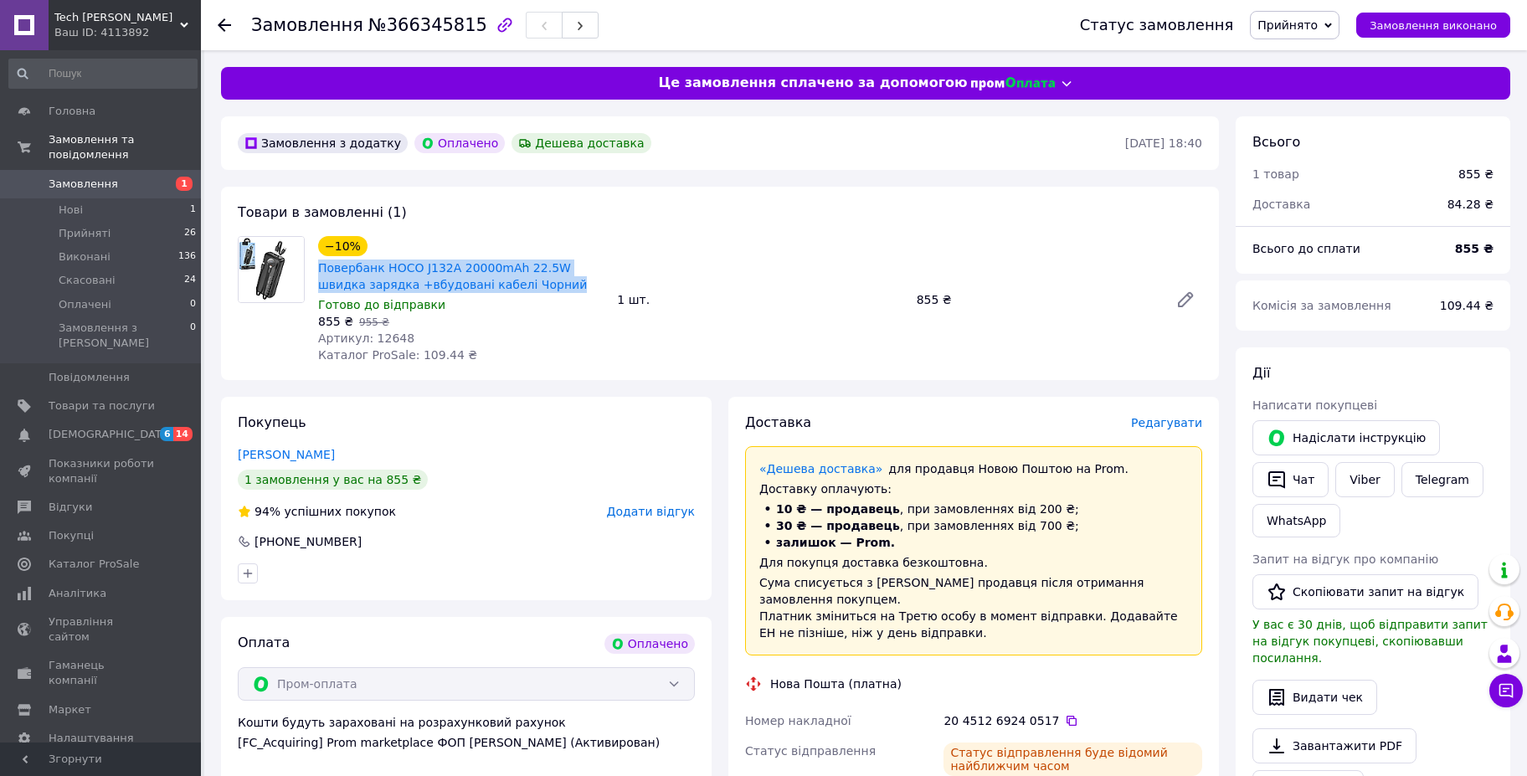
drag, startPoint x: 504, startPoint y: 280, endPoint x: 317, endPoint y: 266, distance: 187.2
click at [317, 266] on div "Повербанк HOCO J132A 20000mAh 22.5W швидка зарядка +вбудовані кабелі Чорний" at bounding box center [460, 276] width 289 height 37
copy link "Повербанк HOCO J132A 20000mAh 22.5W швидка зарядка +вбудовані кабелі Чорний"
click at [383, 331] on span "Артикул: 12648" at bounding box center [366, 337] width 96 height 13
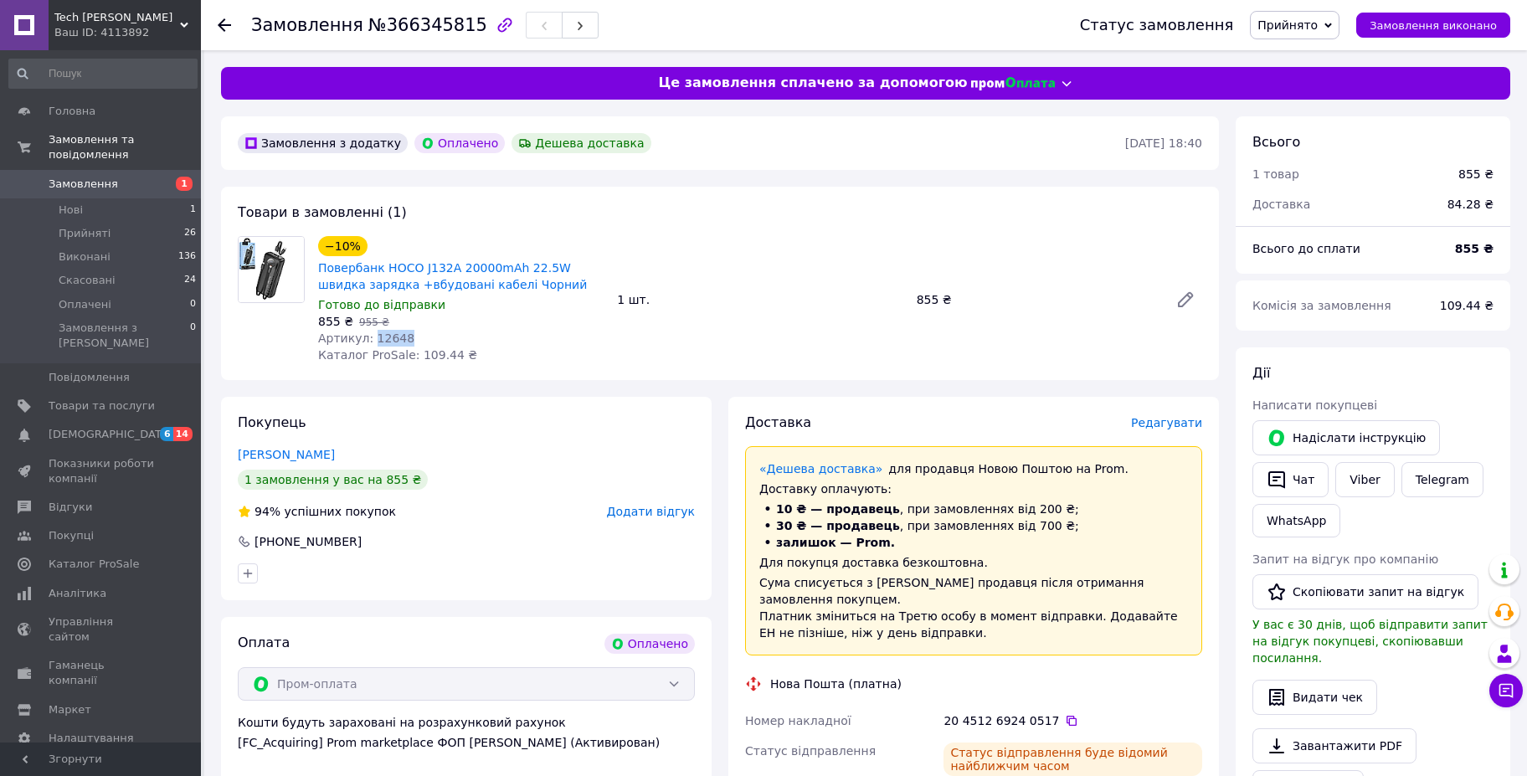
copy span "12648"
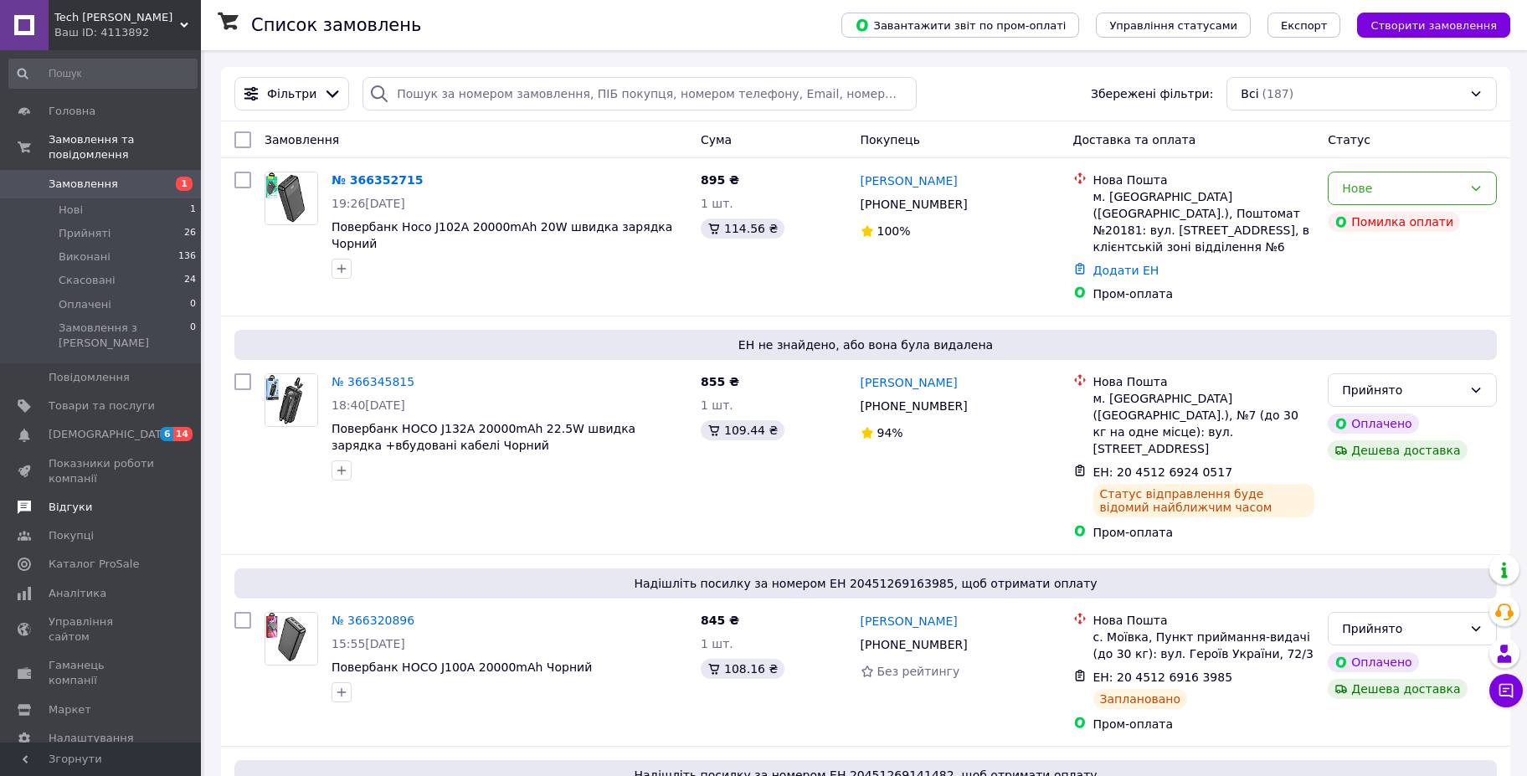
click at [69, 500] on span "Відгуки" at bounding box center [71, 507] width 44 height 15
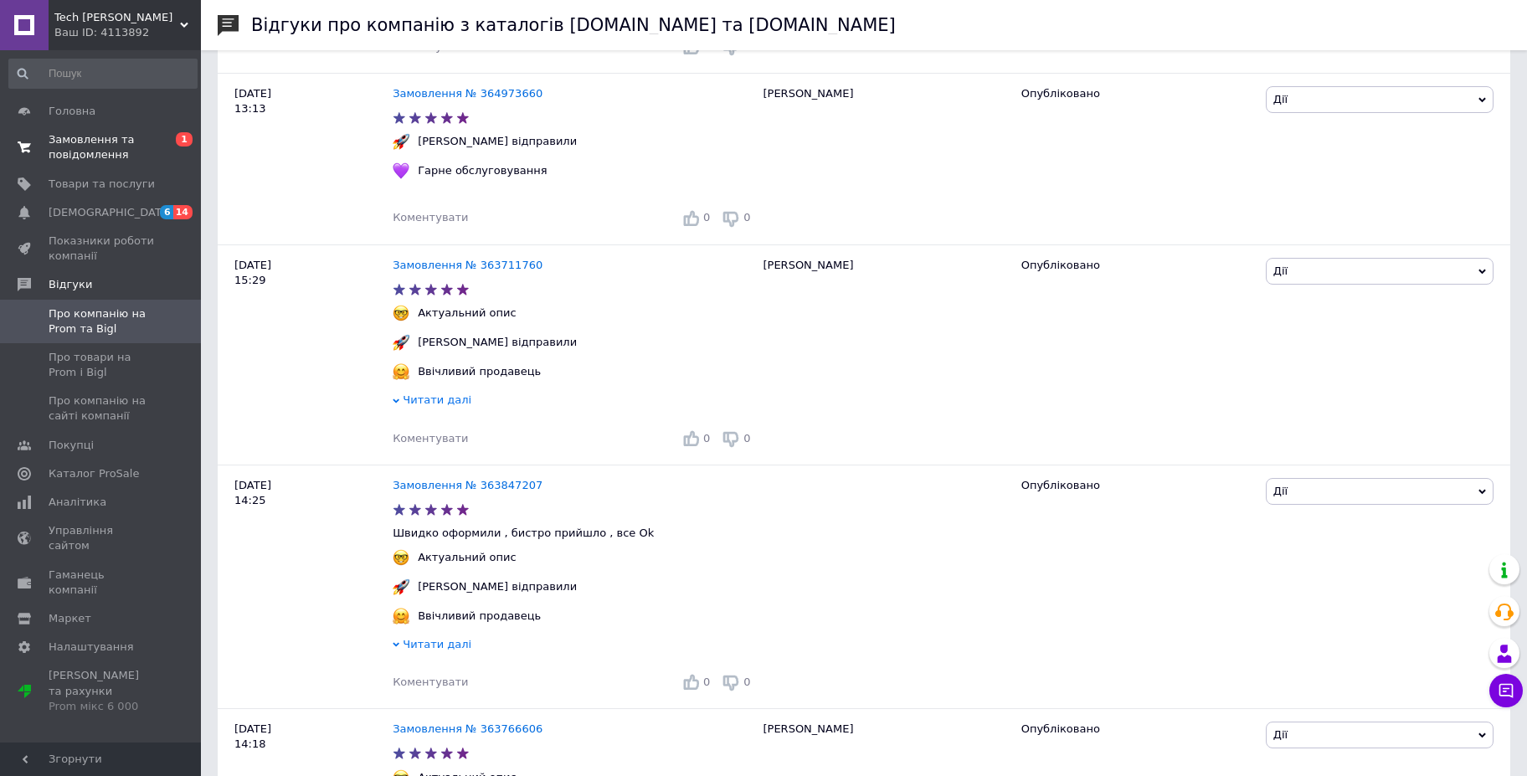
scroll to position [1444, 0]
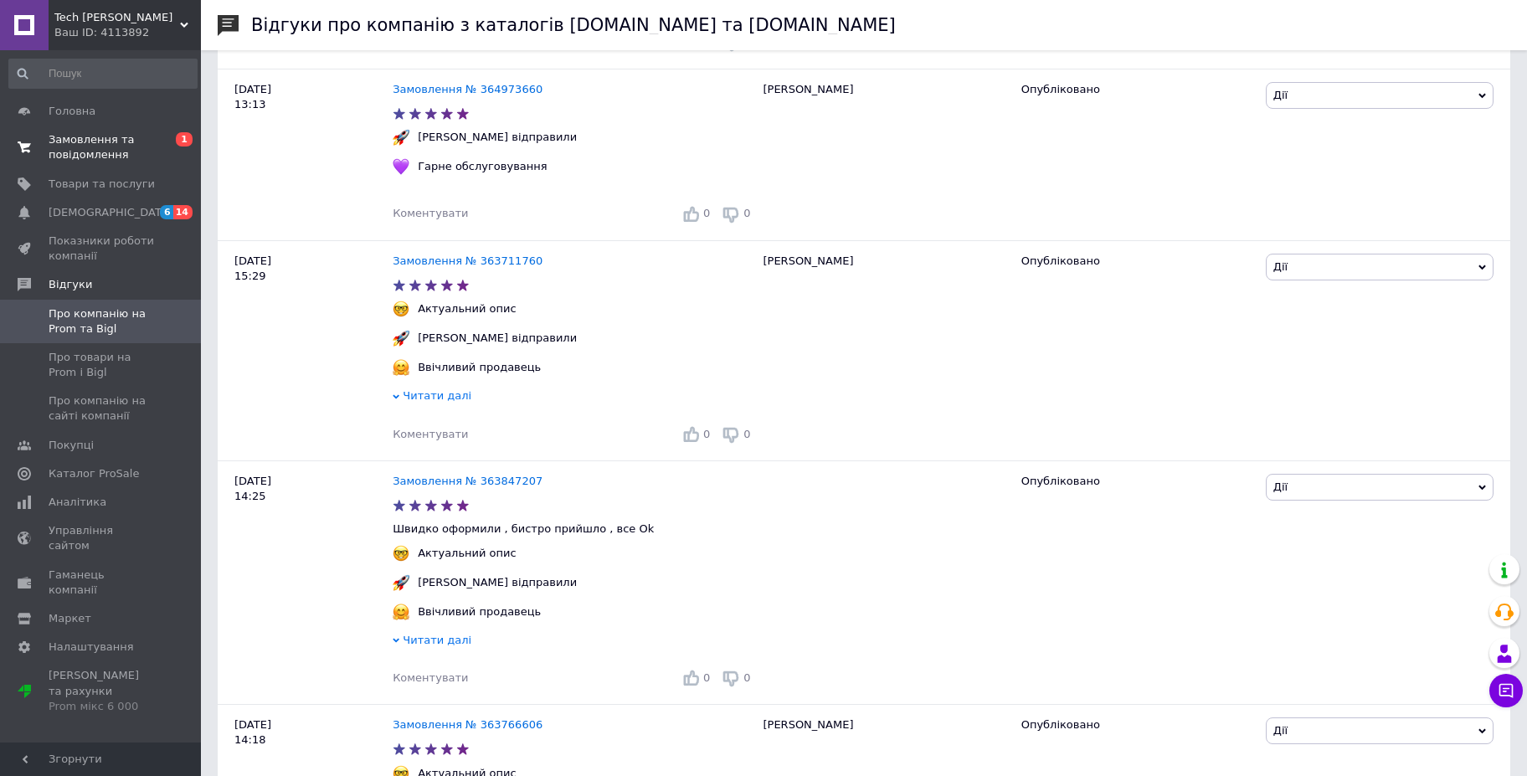
click at [93, 144] on span "Замовлення та повідомлення" at bounding box center [102, 147] width 106 height 30
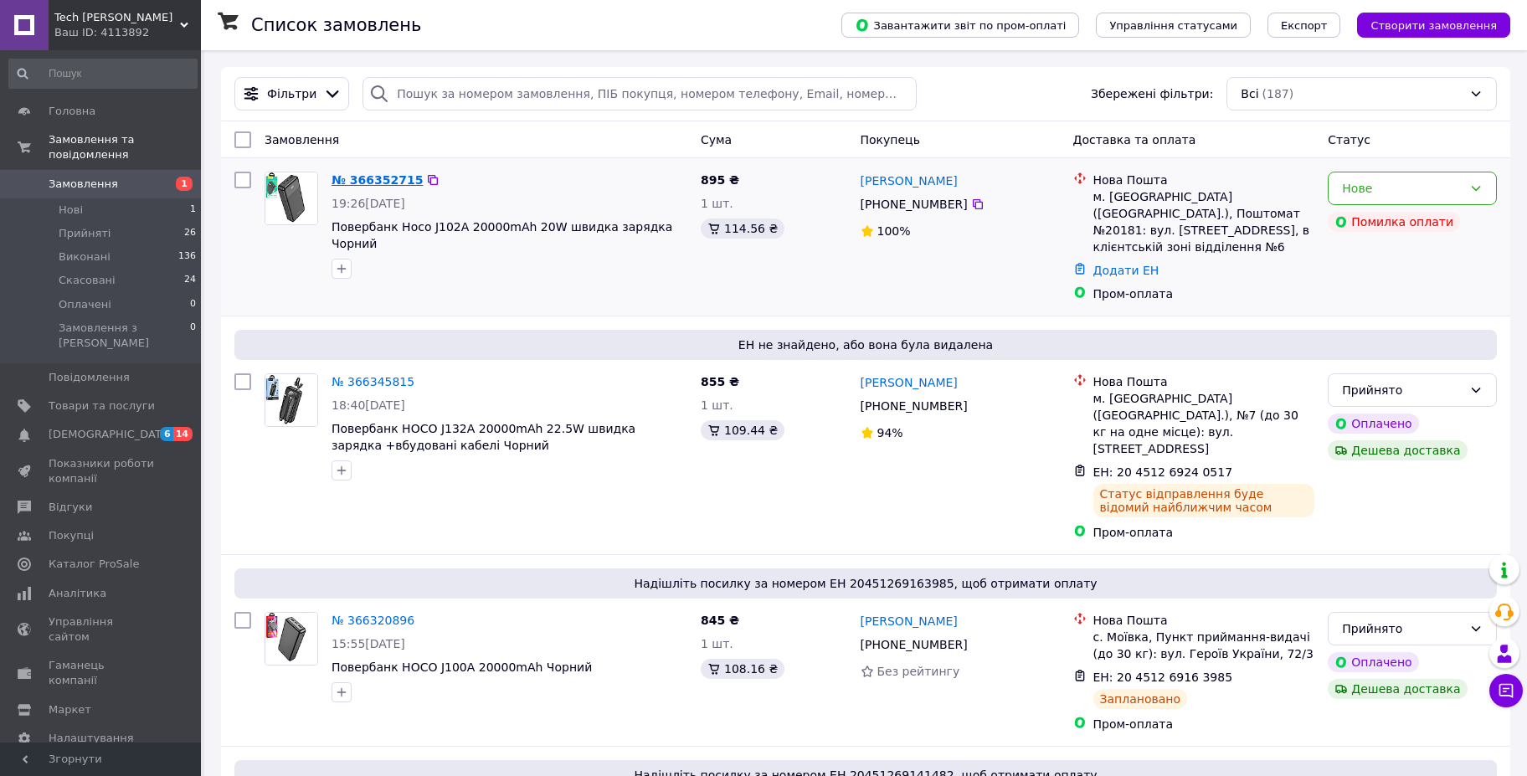
click at [363, 177] on link "№ 366352715" at bounding box center [376, 179] width 91 height 13
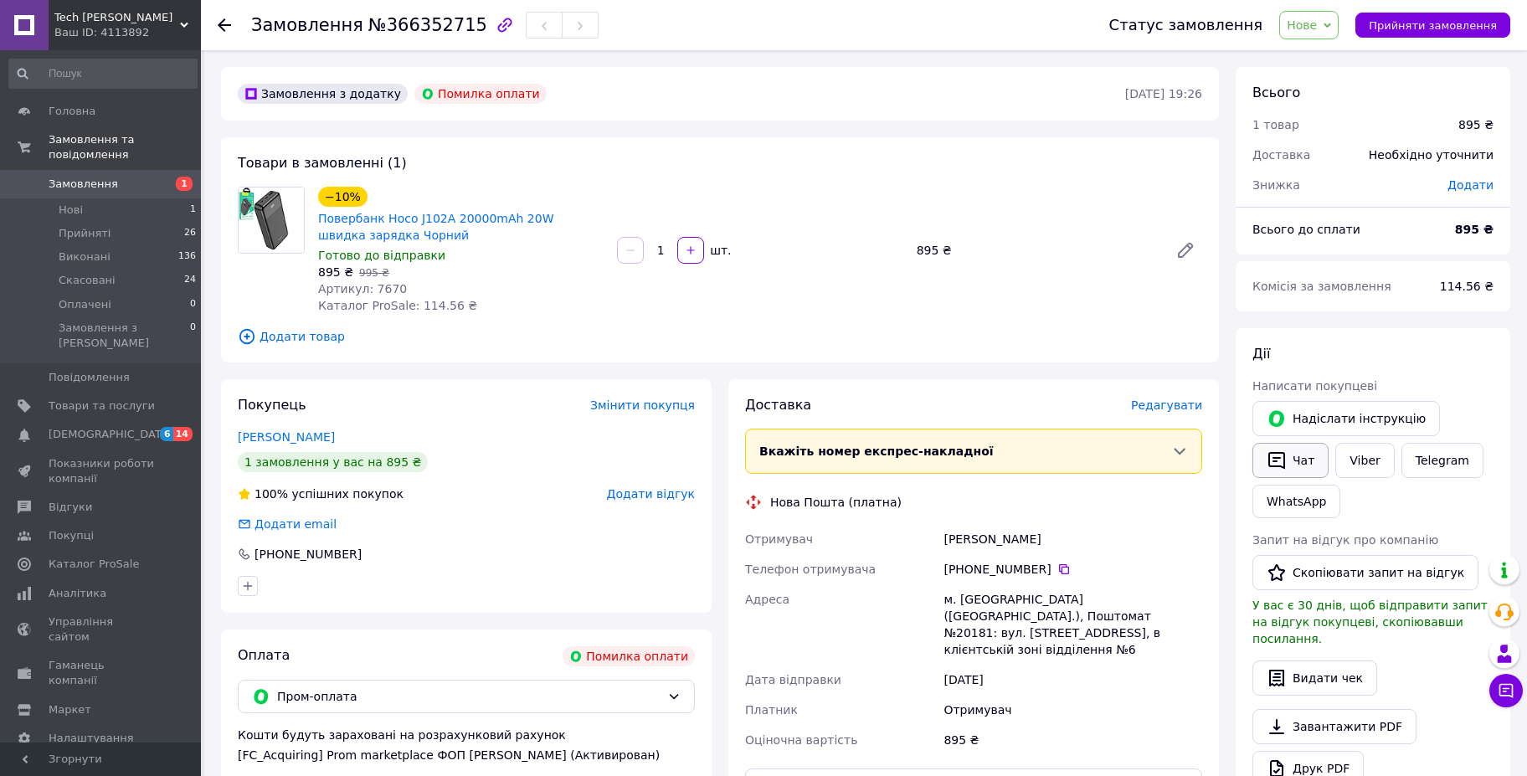
click at [1294, 449] on button "Чат" at bounding box center [1290, 460] width 76 height 35
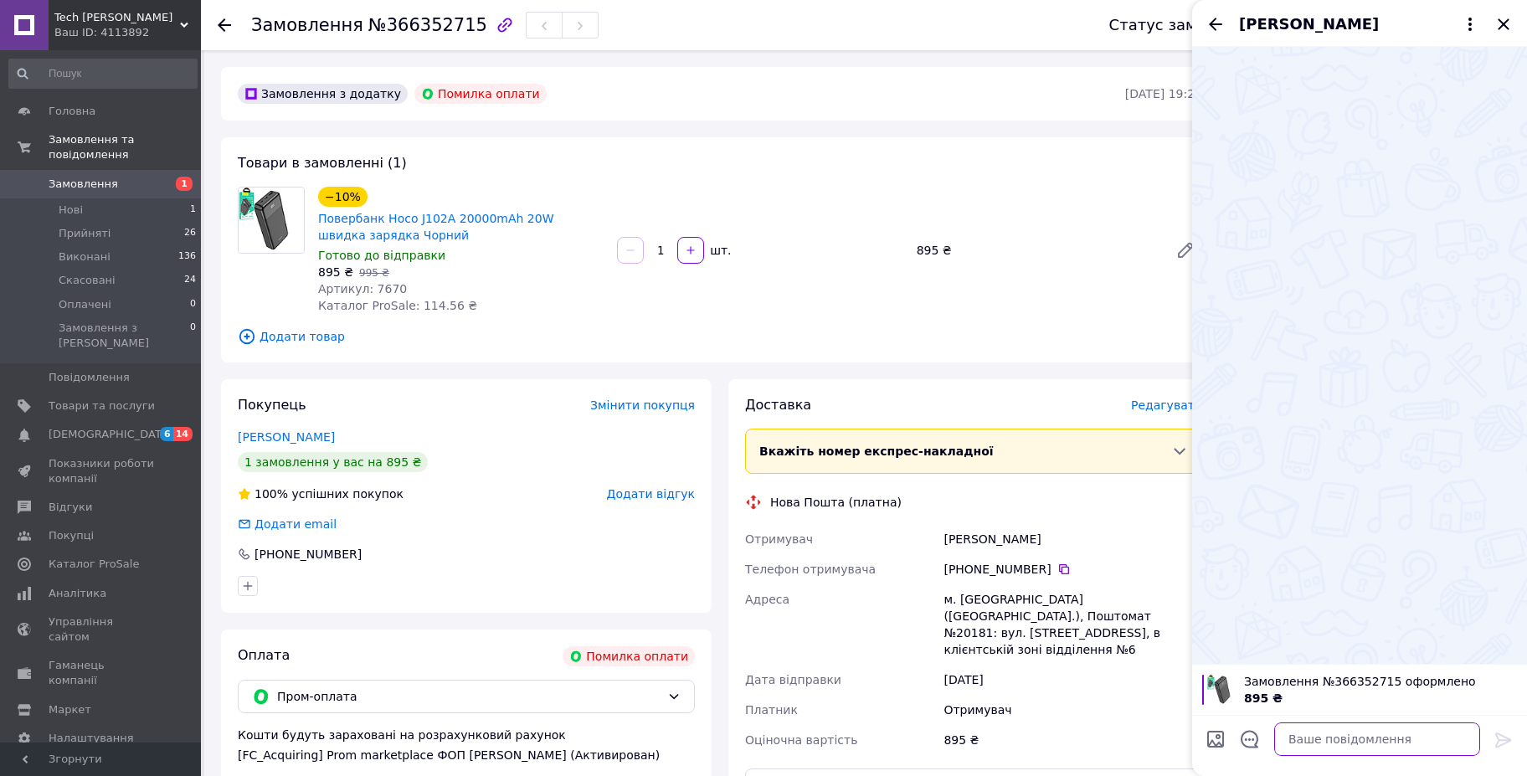
click at [1313, 737] on textarea at bounding box center [1377, 738] width 206 height 33
paste textarea "Вас вітає магазин Tech [PERSON_NAME] Дякуємо за Ваше замовлення в нашому магази…"
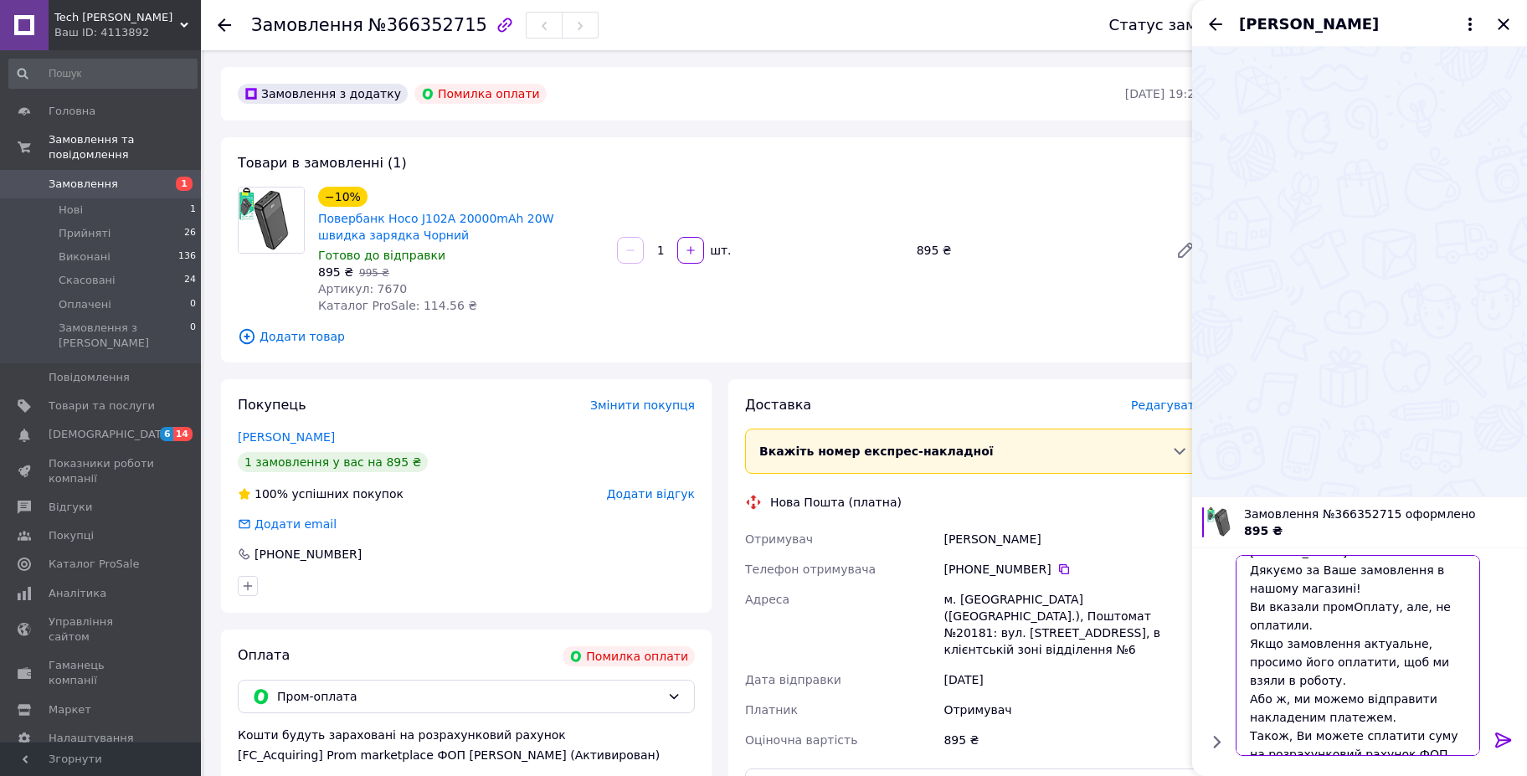
scroll to position [38, 0]
type textarea "Вас вітає магазин Tech [PERSON_NAME] Дякуємо за Ваше замовлення в нашому магази…"
click at [1501, 741] on icon at bounding box center [1503, 740] width 20 height 20
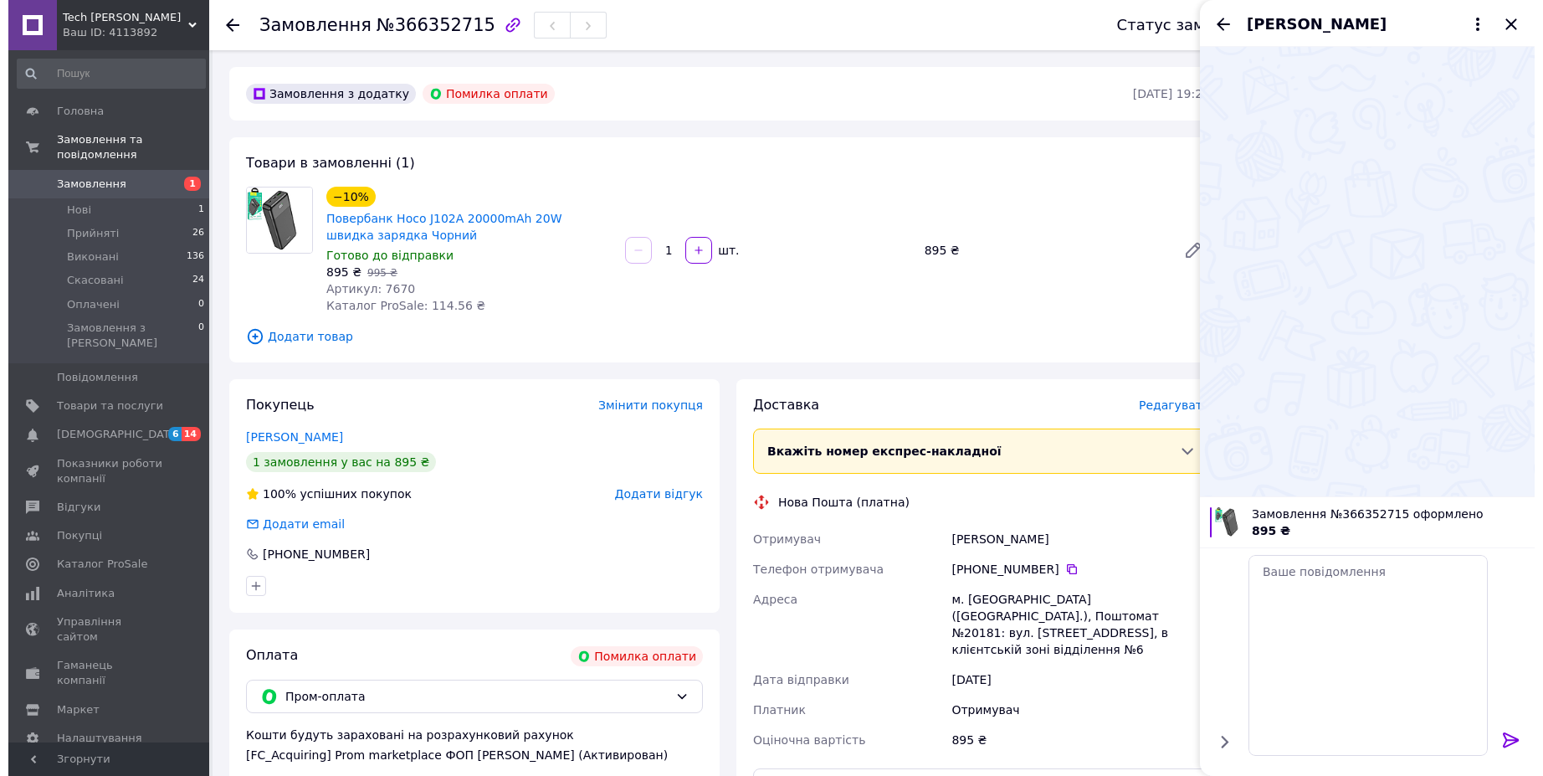
scroll to position [0, 0]
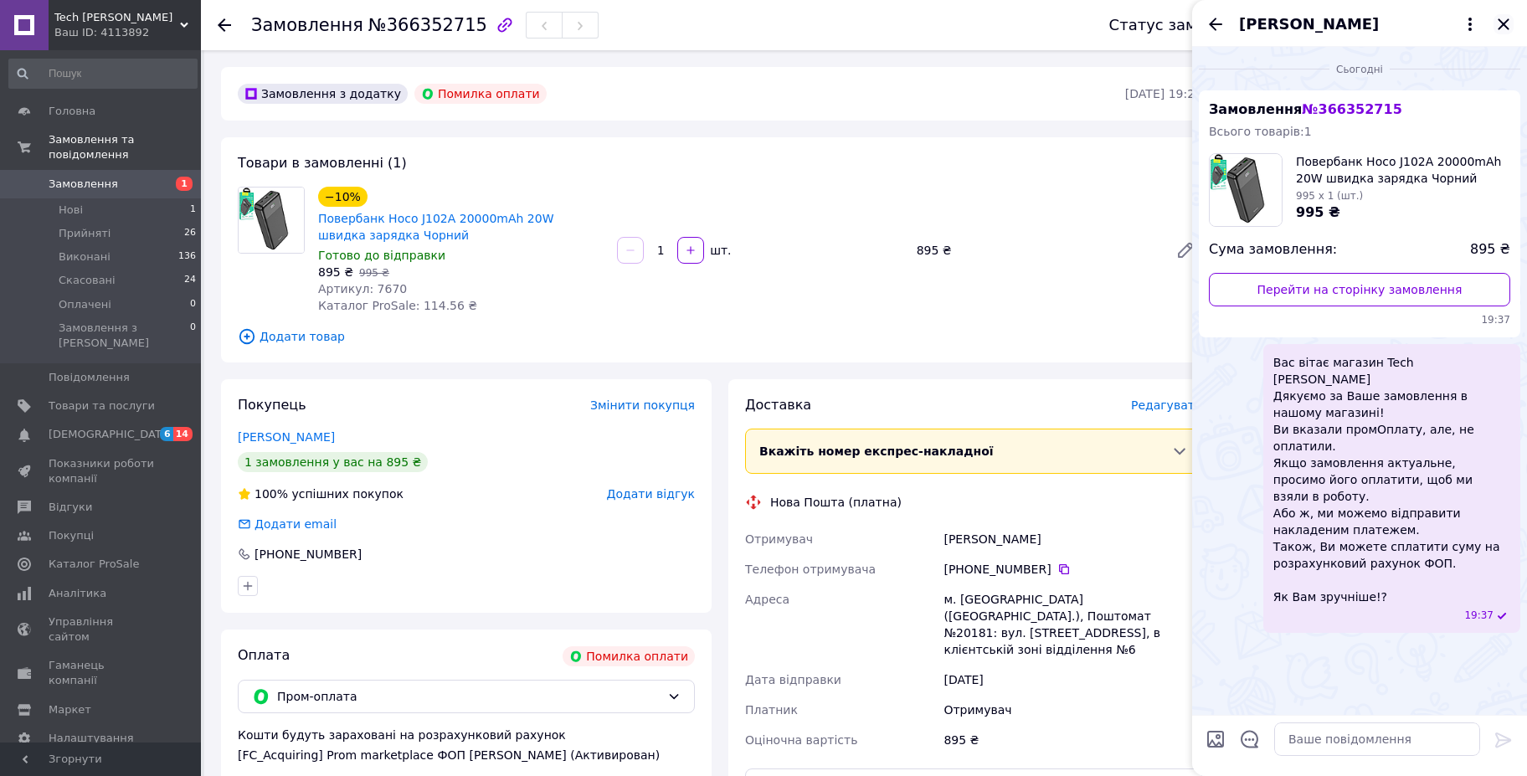
click at [1503, 21] on icon "Закрити" at bounding box center [1503, 24] width 20 height 20
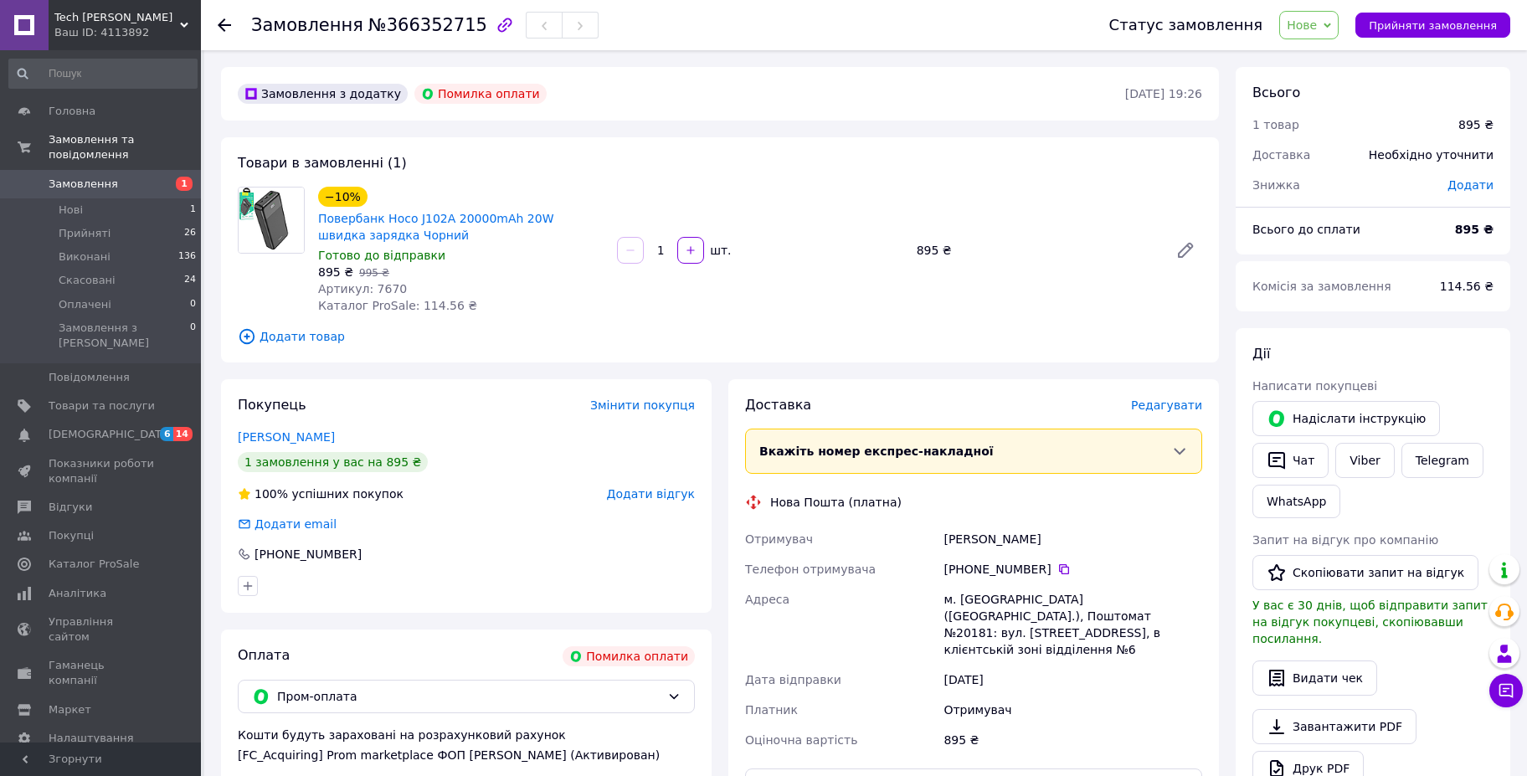
drag, startPoint x: 90, startPoint y: 170, endPoint x: 111, endPoint y: 167, distance: 22.0
click at [90, 177] on span "Замовлення" at bounding box center [83, 184] width 69 height 15
